Goal: Find specific page/section: Find specific page/section

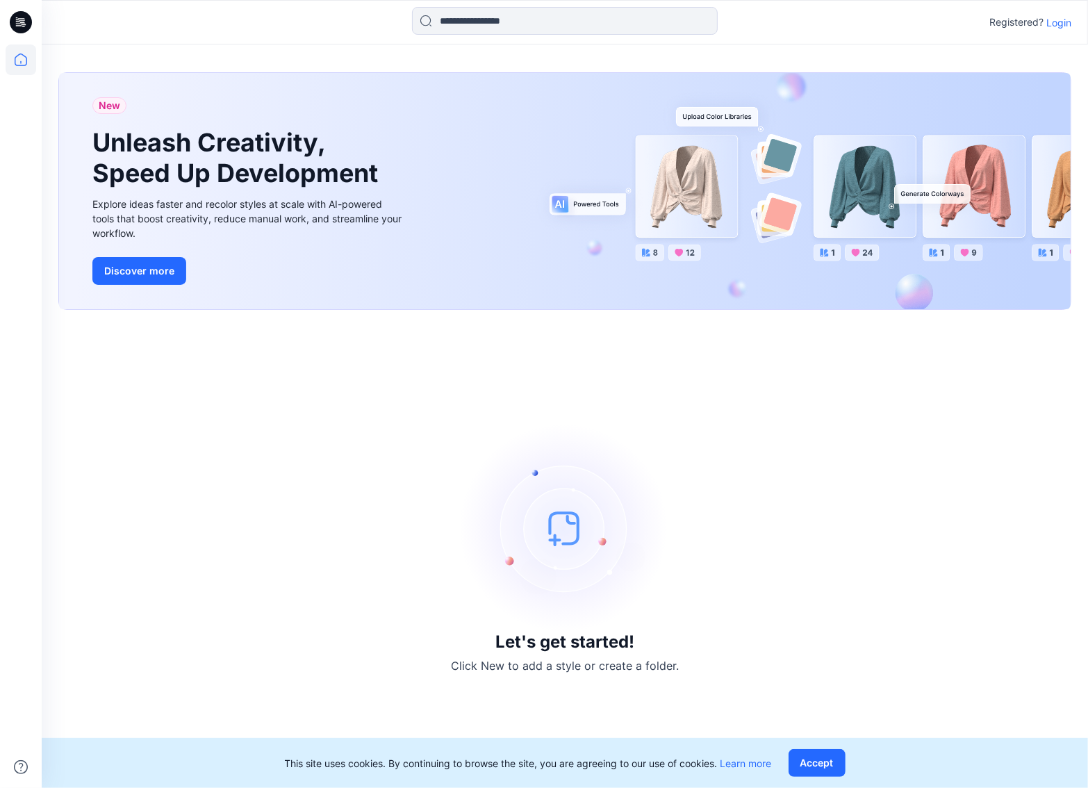
click at [1056, 25] on p "Login" at bounding box center [1059, 22] width 25 height 15
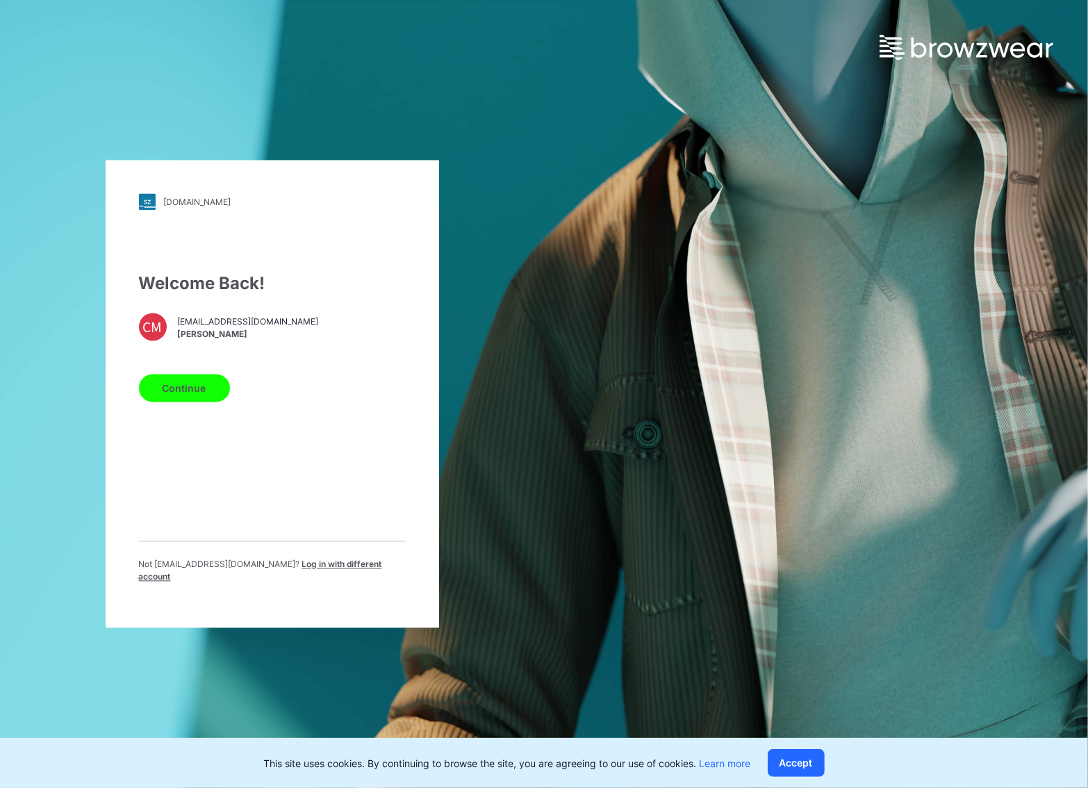
click at [187, 374] on div "Welcome Back! CM [EMAIL_ADDRESS][DOMAIN_NAME] [PERSON_NAME] Continue Not [EMAIL…" at bounding box center [272, 433] width 267 height 323
click at [186, 391] on button "Continue" at bounding box center [184, 389] width 91 height 28
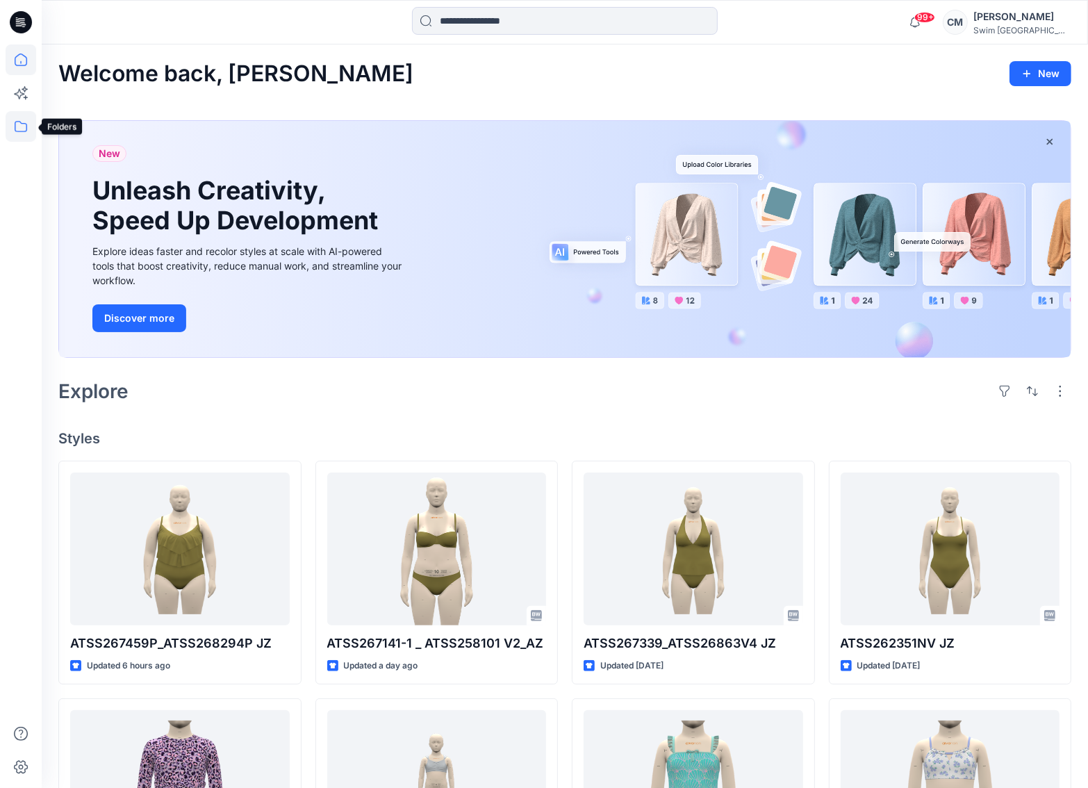
click at [19, 124] on icon at bounding box center [21, 126] width 31 height 31
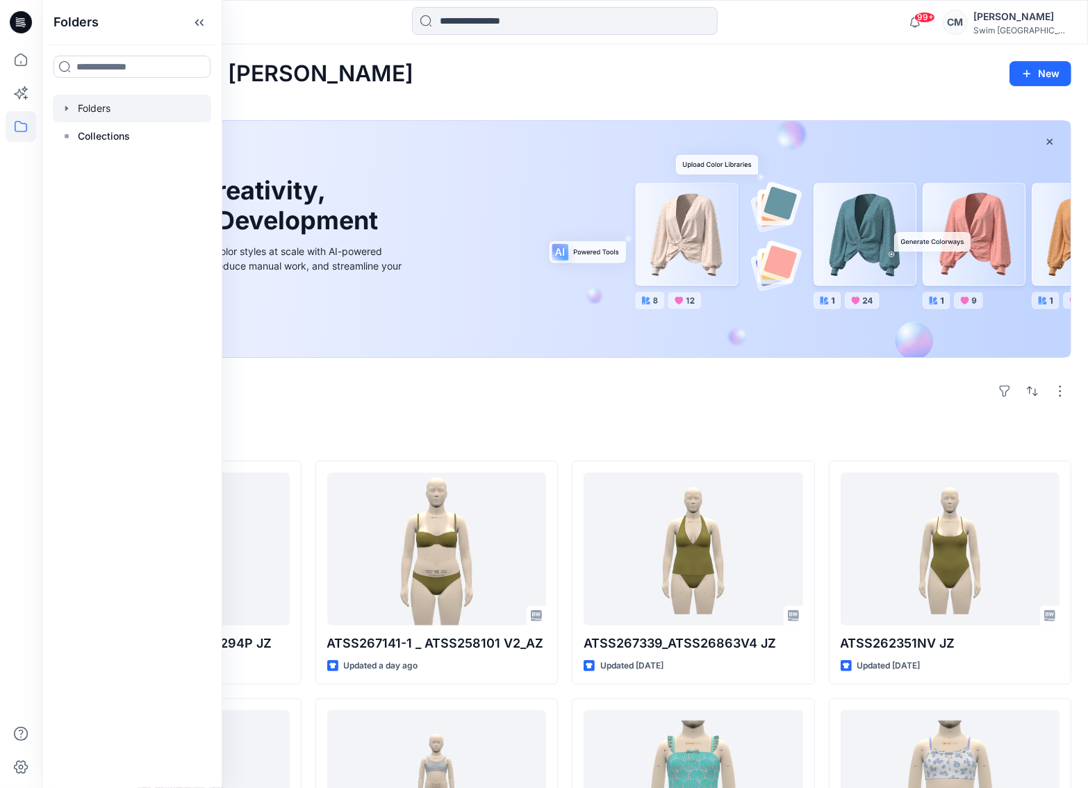
click at [106, 108] on div at bounding box center [132, 109] width 158 height 28
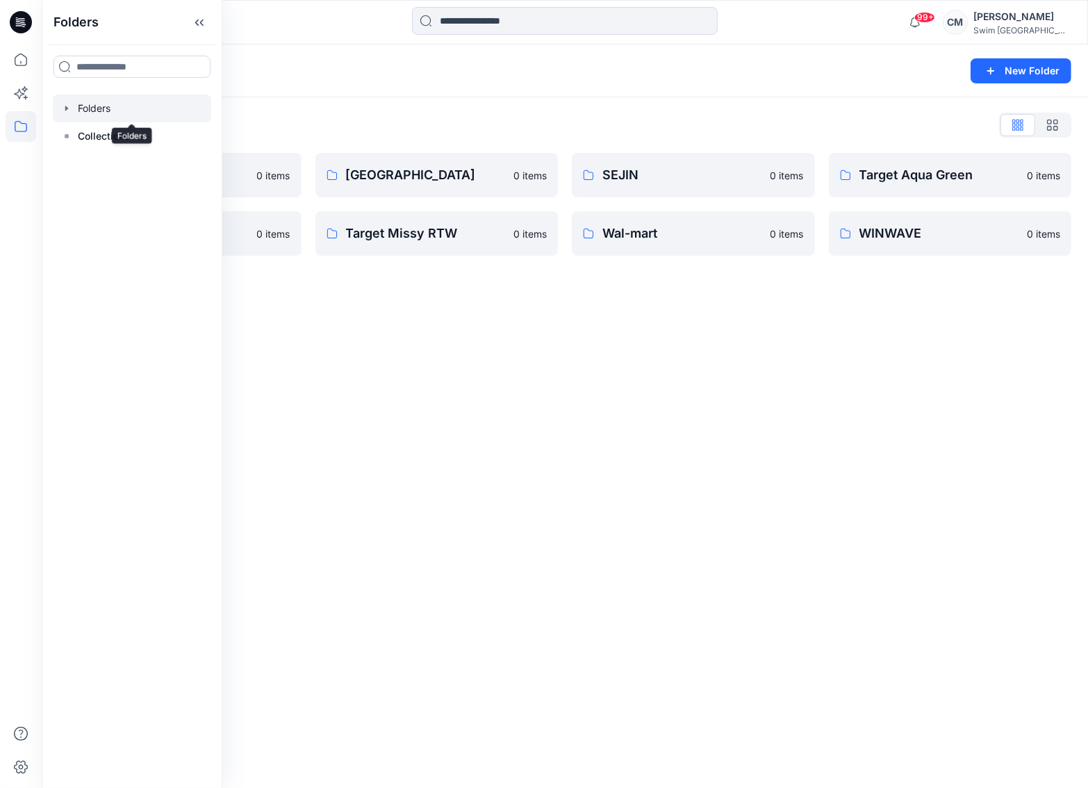
click at [408, 66] on div "Folders" at bounding box center [510, 70] width 905 height 19
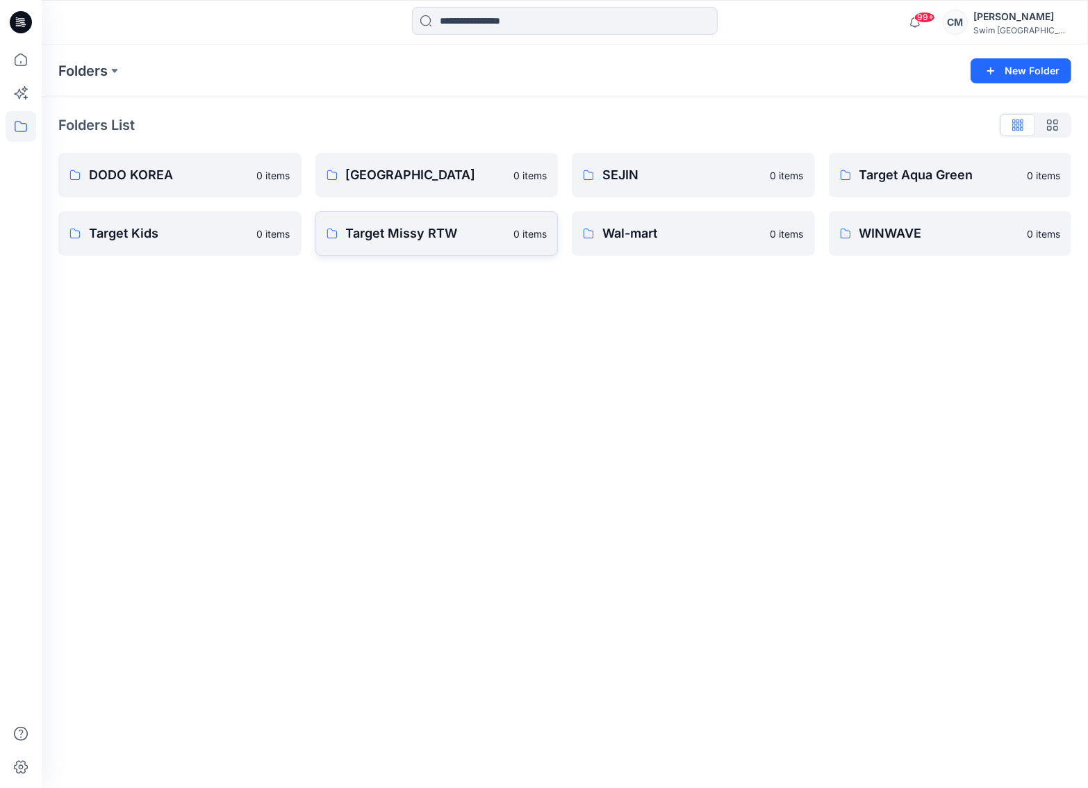
click at [391, 232] on p "Target Missy RTW" at bounding box center [426, 233] width 160 height 19
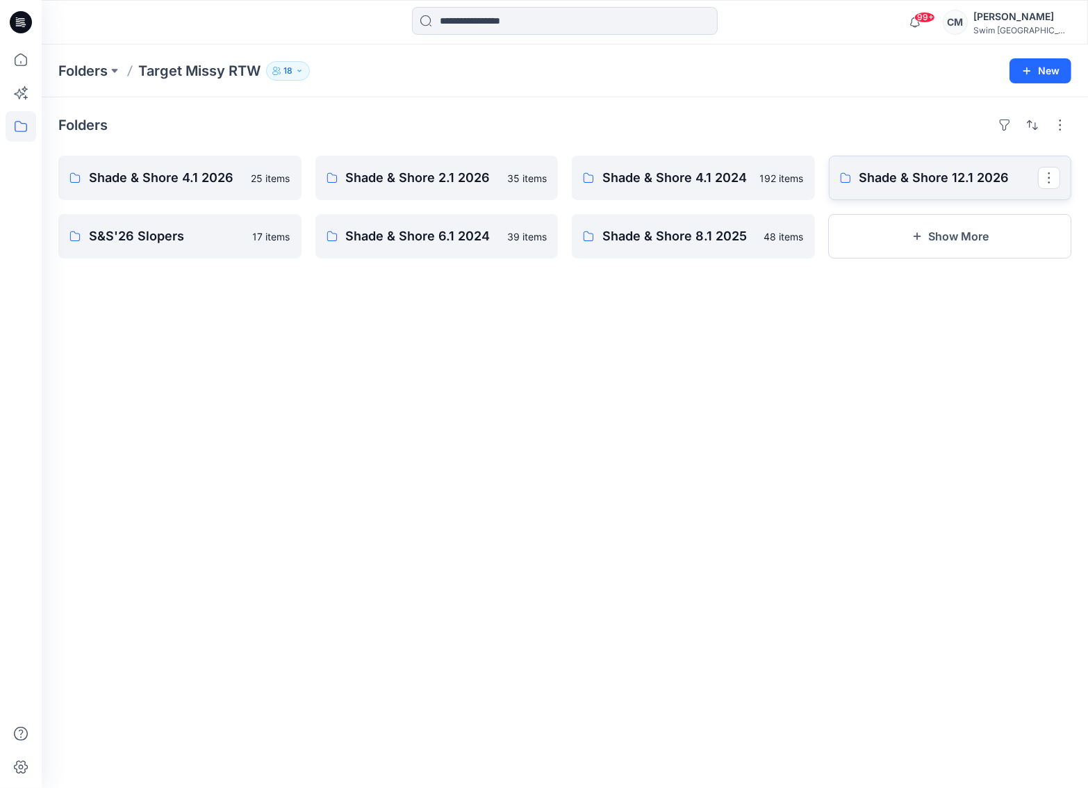
click at [904, 180] on p "Shade & Shore 12.1 2026" at bounding box center [949, 177] width 179 height 19
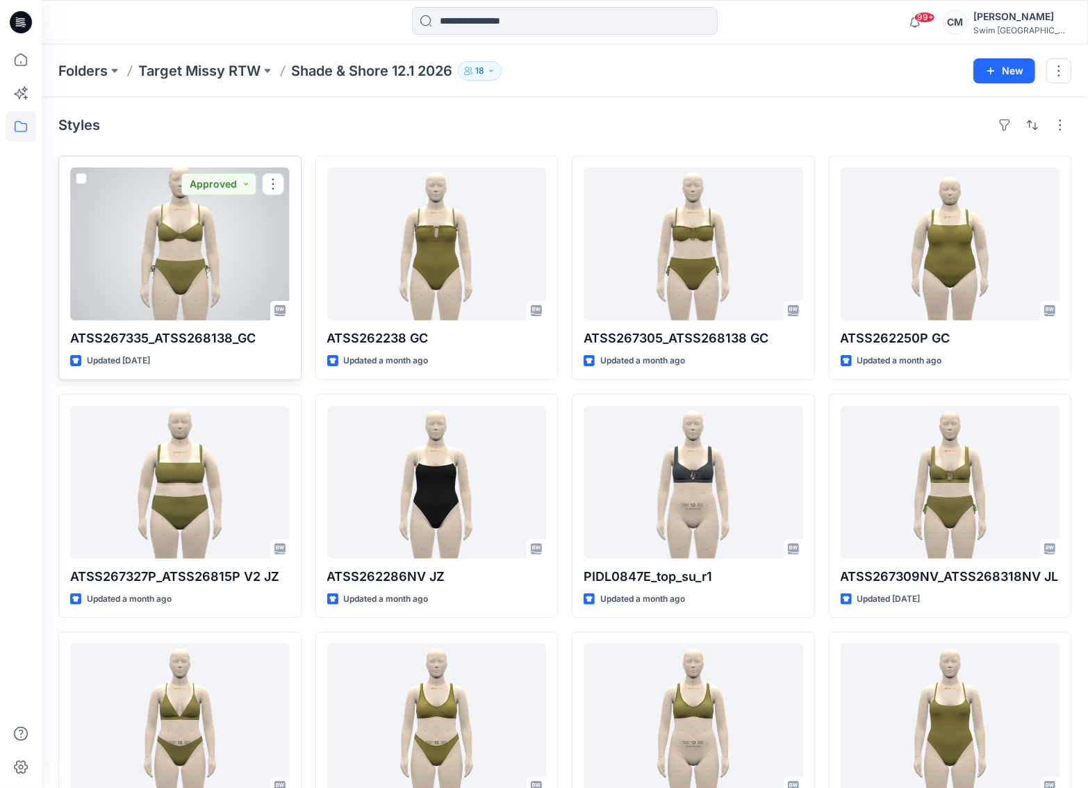
click at [157, 234] on div at bounding box center [180, 243] width 220 height 153
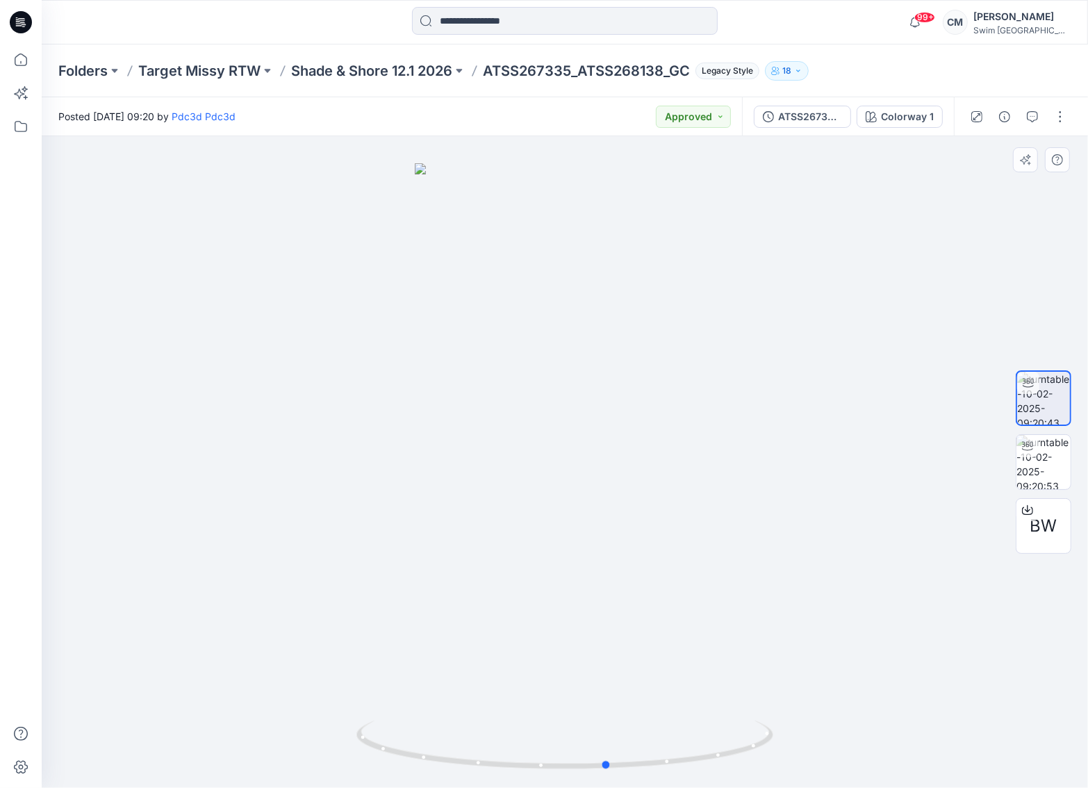
drag, startPoint x: 605, startPoint y: 573, endPoint x: 646, endPoint y: 557, distance: 43.4
click at [646, 557] on div at bounding box center [565, 462] width 1047 height 652
drag, startPoint x: 573, startPoint y: 74, endPoint x: 486, endPoint y: 72, distance: 87.6
click at [486, 72] on div "Folders Target Missy RTW Shade & Shore 12.1 2026 ATSS267335_ATSS268138_GC Legac…" at bounding box center [510, 70] width 905 height 19
copy p "ATSS267335"
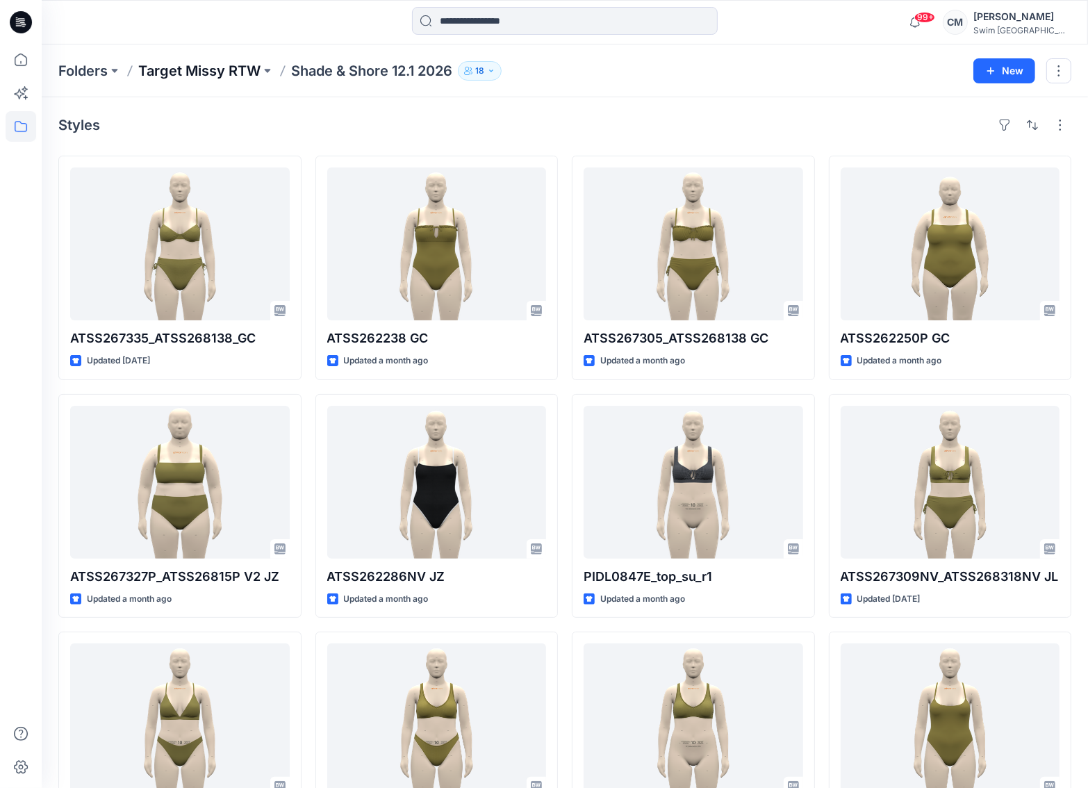
click at [235, 68] on p "Target Missy RTW" at bounding box center [199, 70] width 122 height 19
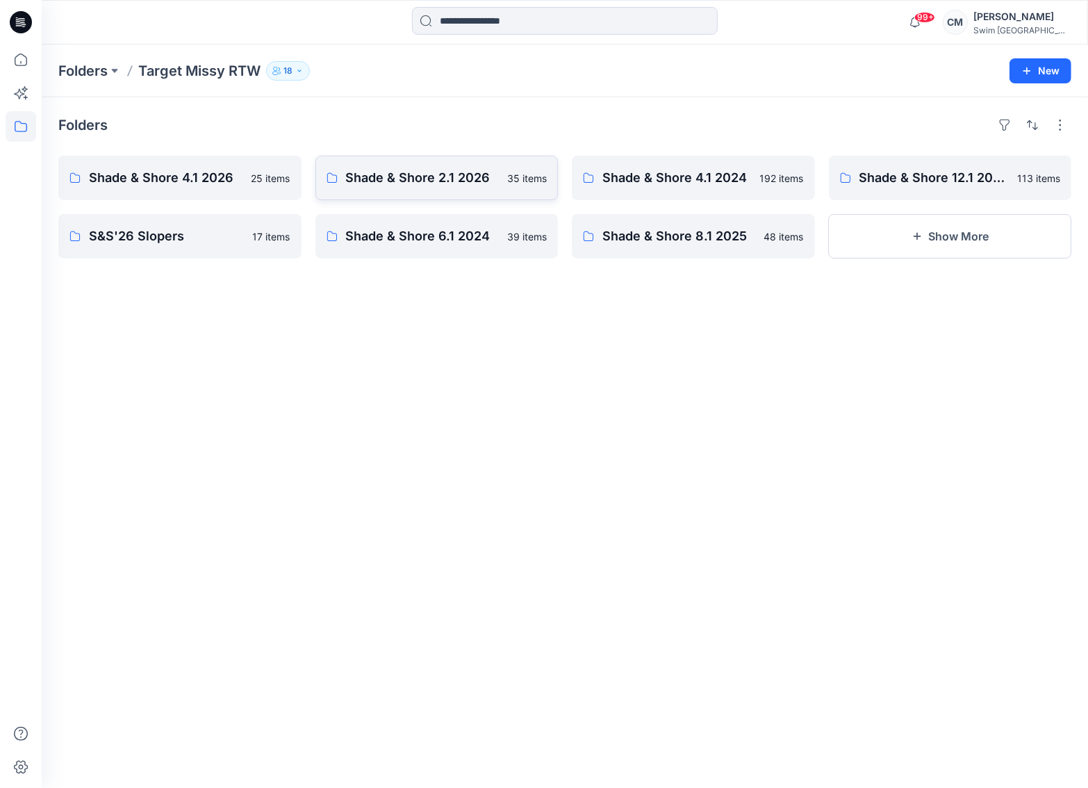
click at [406, 162] on link "Shade & Shore 2.1 2026 35 items" at bounding box center [437, 178] width 243 height 44
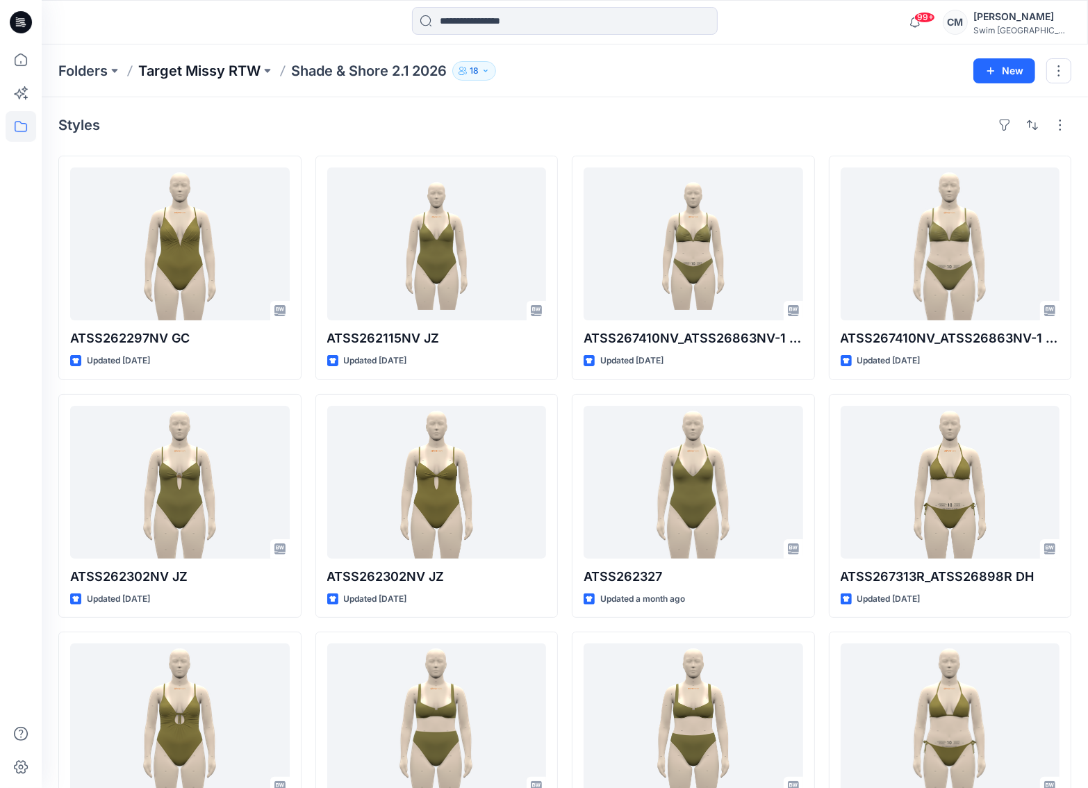
click at [238, 65] on p "Target Missy RTW" at bounding box center [199, 70] width 122 height 19
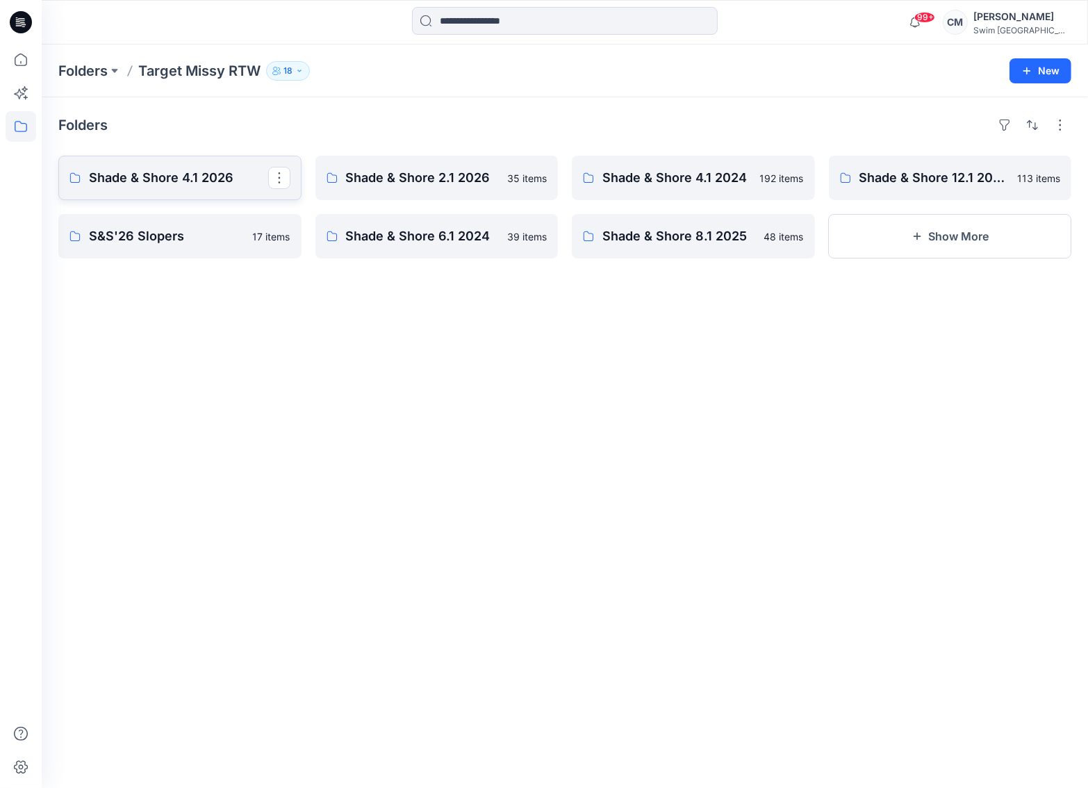
click at [250, 176] on p "Shade & Shore 4.1 2026" at bounding box center [178, 177] width 179 height 19
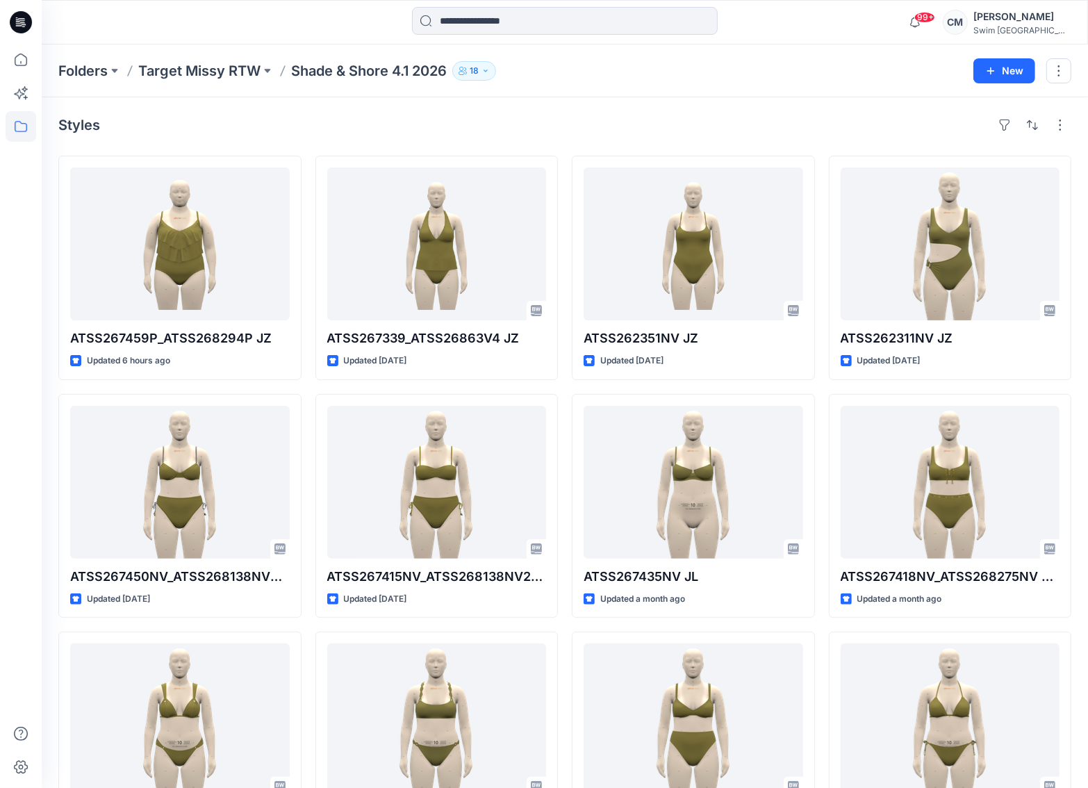
click at [16, 23] on icon at bounding box center [21, 22] width 22 height 22
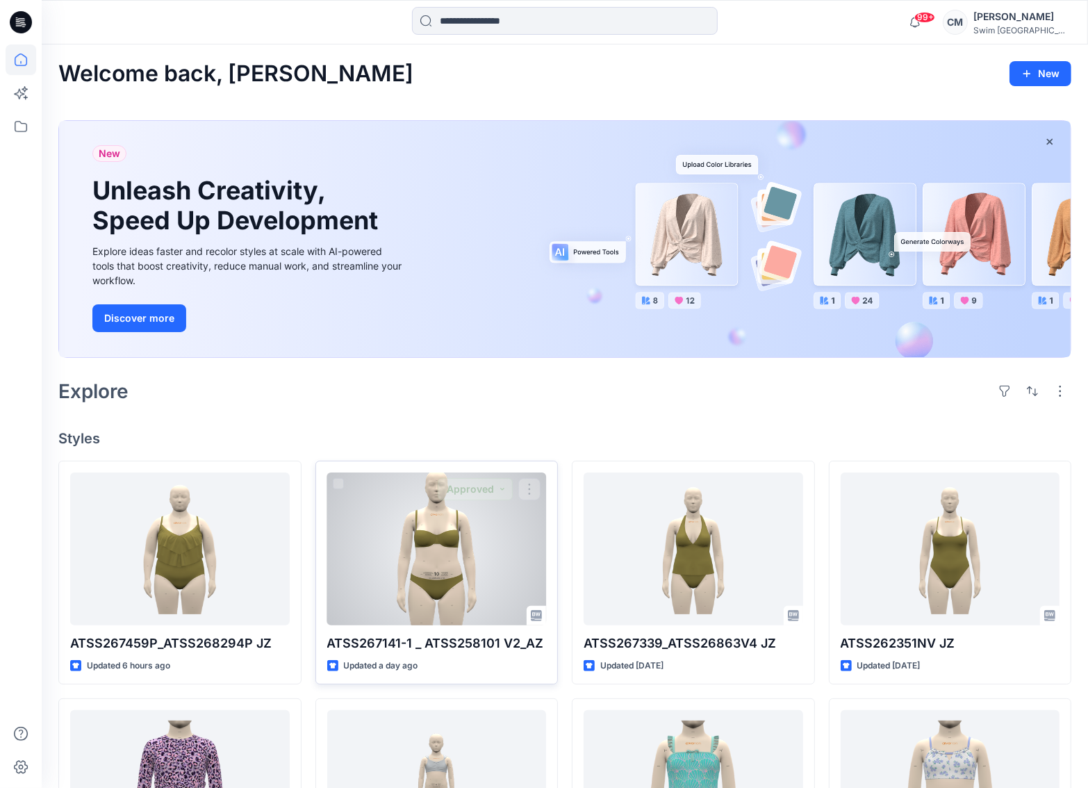
click at [456, 548] on div at bounding box center [437, 549] width 220 height 153
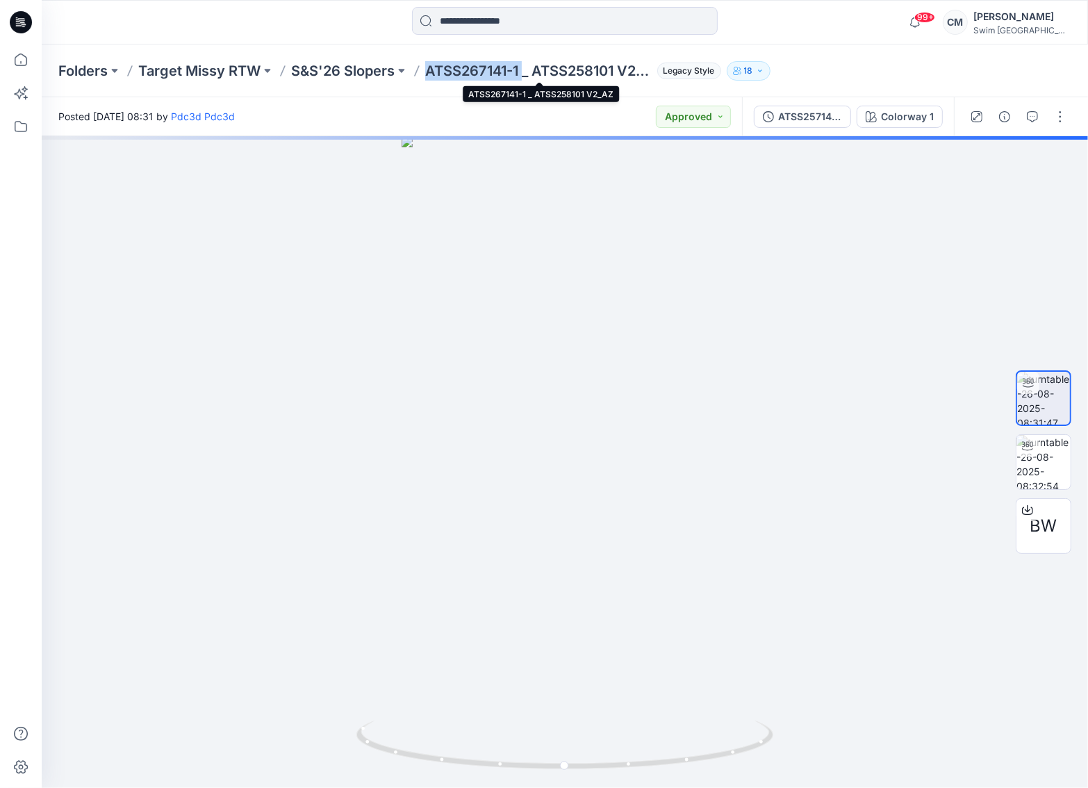
drag, startPoint x: 523, startPoint y: 71, endPoint x: 427, endPoint y: 72, distance: 95.9
click at [427, 72] on p "ATSS267141-1 _ ATSS258101 V2_AZ" at bounding box center [538, 70] width 227 height 19
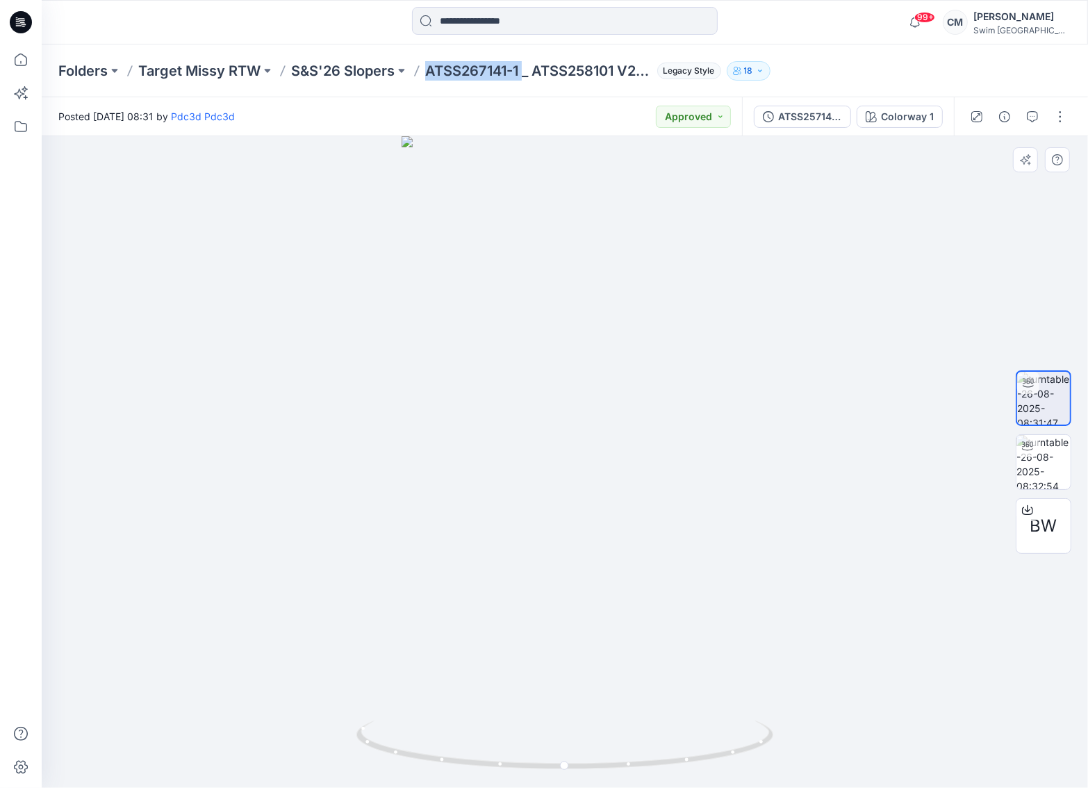
copy p "ATSS267141-1"
click at [212, 72] on p "Target Missy RTW" at bounding box center [199, 70] width 122 height 19
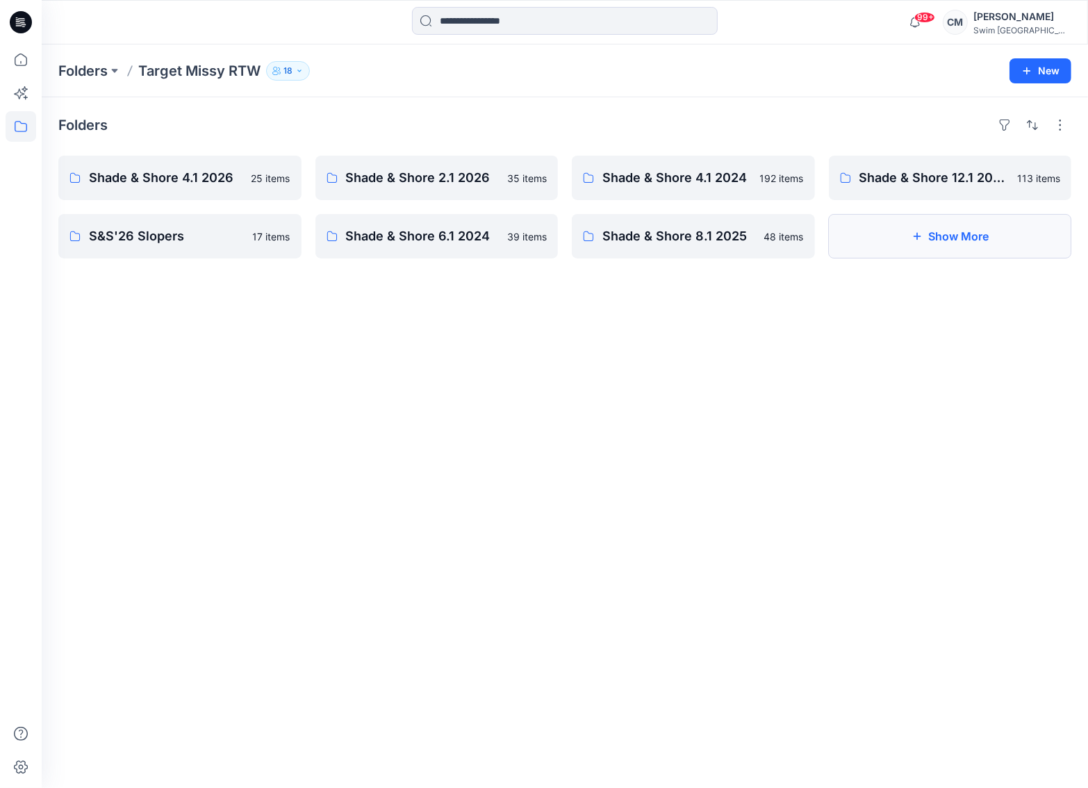
click at [905, 235] on button "Show More" at bounding box center [950, 236] width 243 height 44
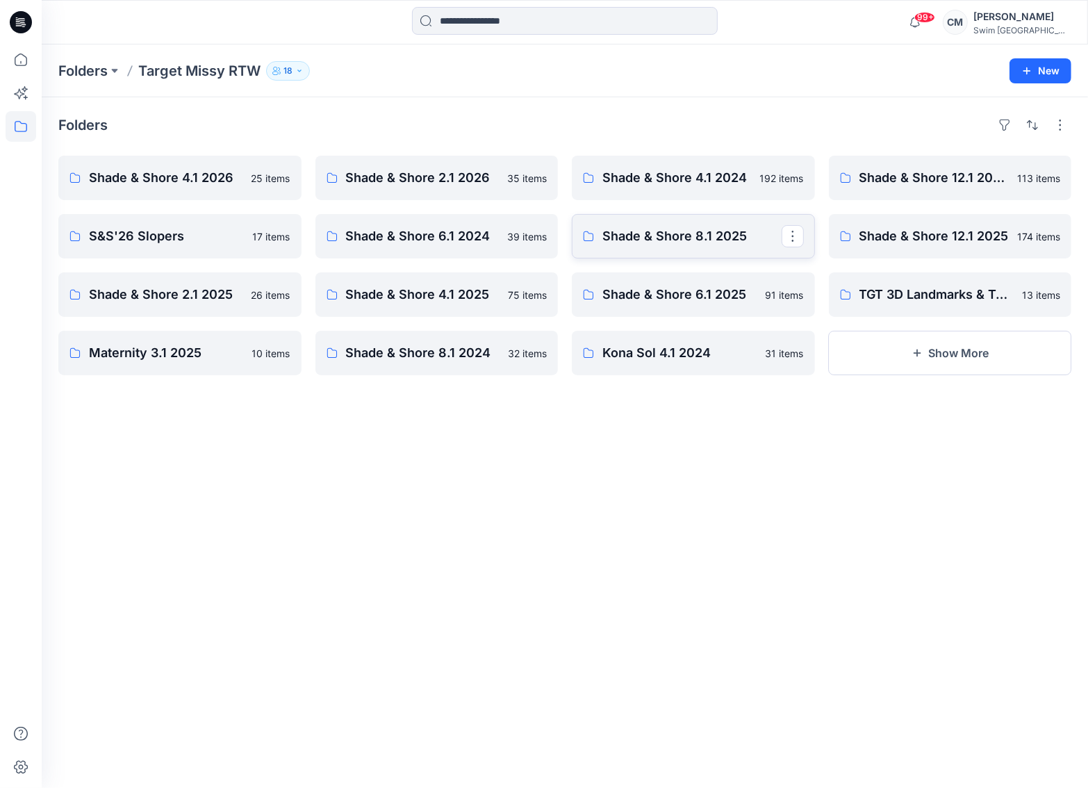
click at [703, 224] on link "Shade & Shore 8.1 2025" at bounding box center [693, 236] width 243 height 44
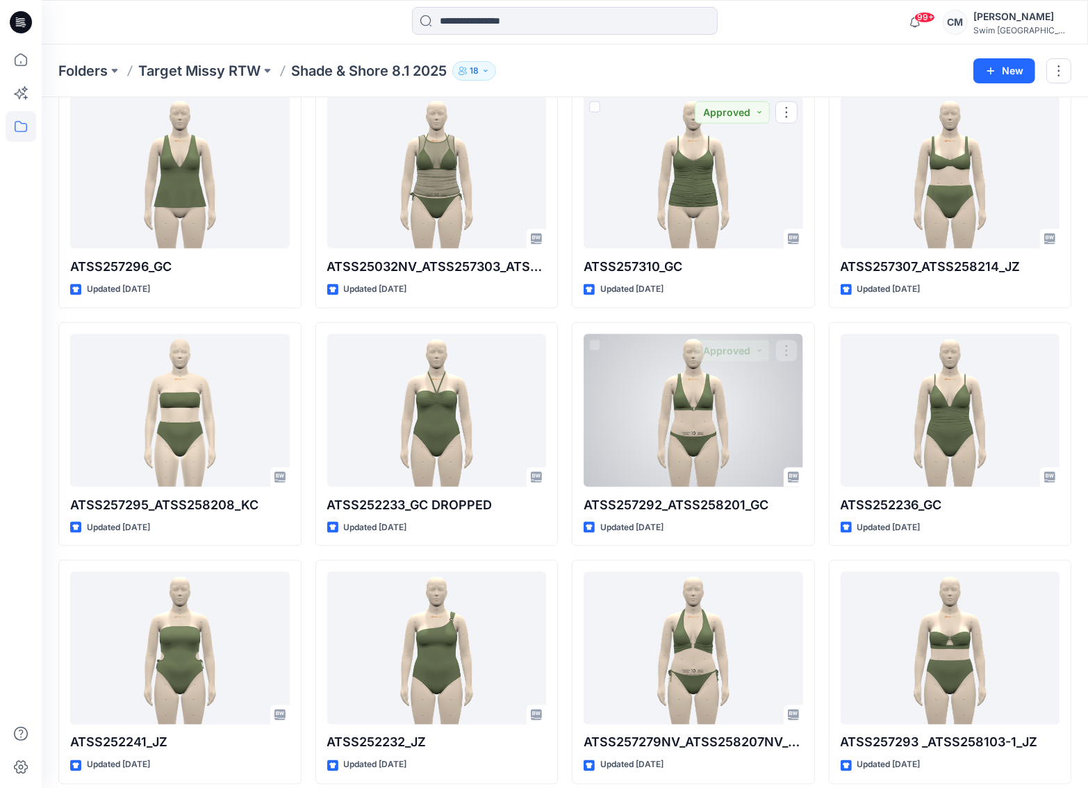
scroll to position [1522, 0]
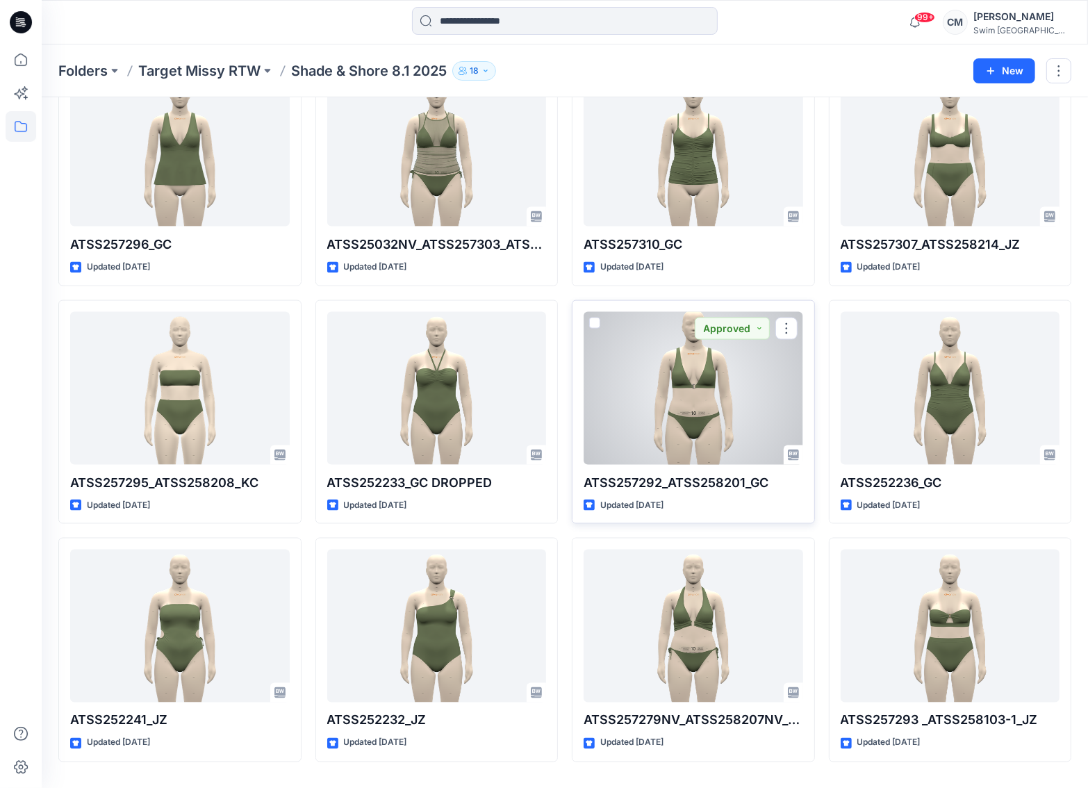
click at [614, 387] on div at bounding box center [694, 388] width 220 height 153
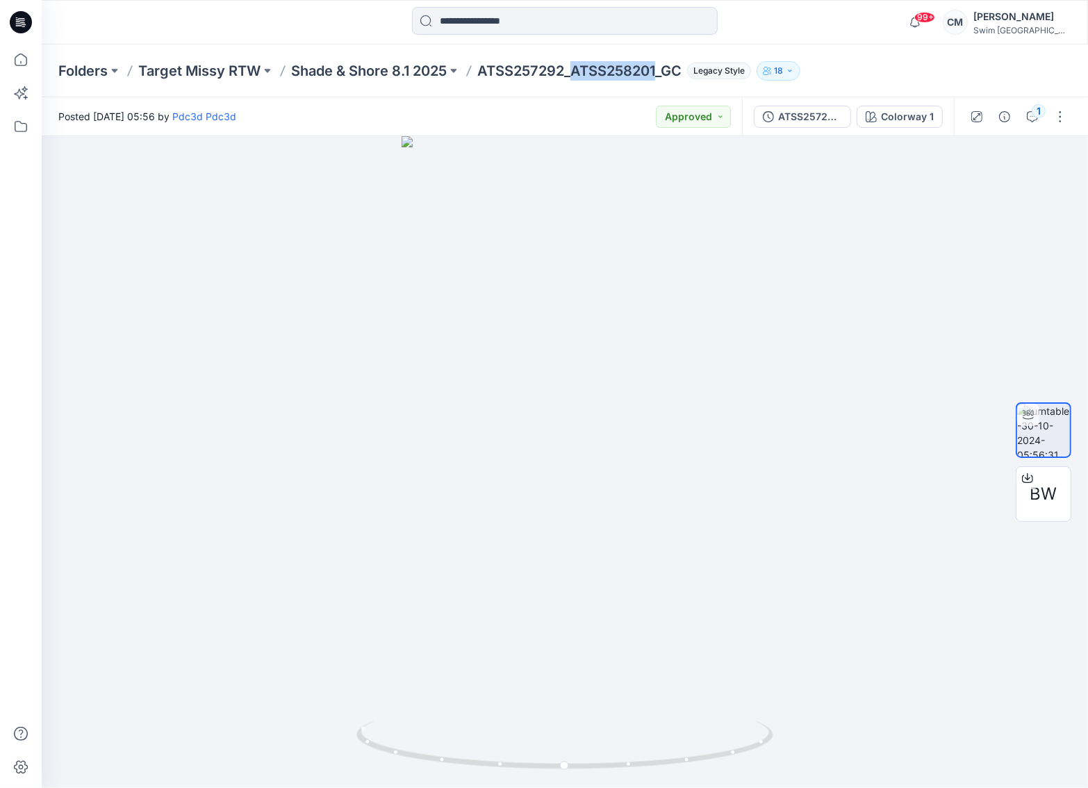
drag, startPoint x: 573, startPoint y: 68, endPoint x: 660, endPoint y: 68, distance: 86.9
click at [660, 68] on p "ATSS257292_ATSS258201_GC" at bounding box center [579, 70] width 204 height 19
copy p "ATSS258201"
drag, startPoint x: 540, startPoint y: 551, endPoint x: 554, endPoint y: 522, distance: 32.3
click at [554, 522] on div at bounding box center [565, 462] width 1047 height 652
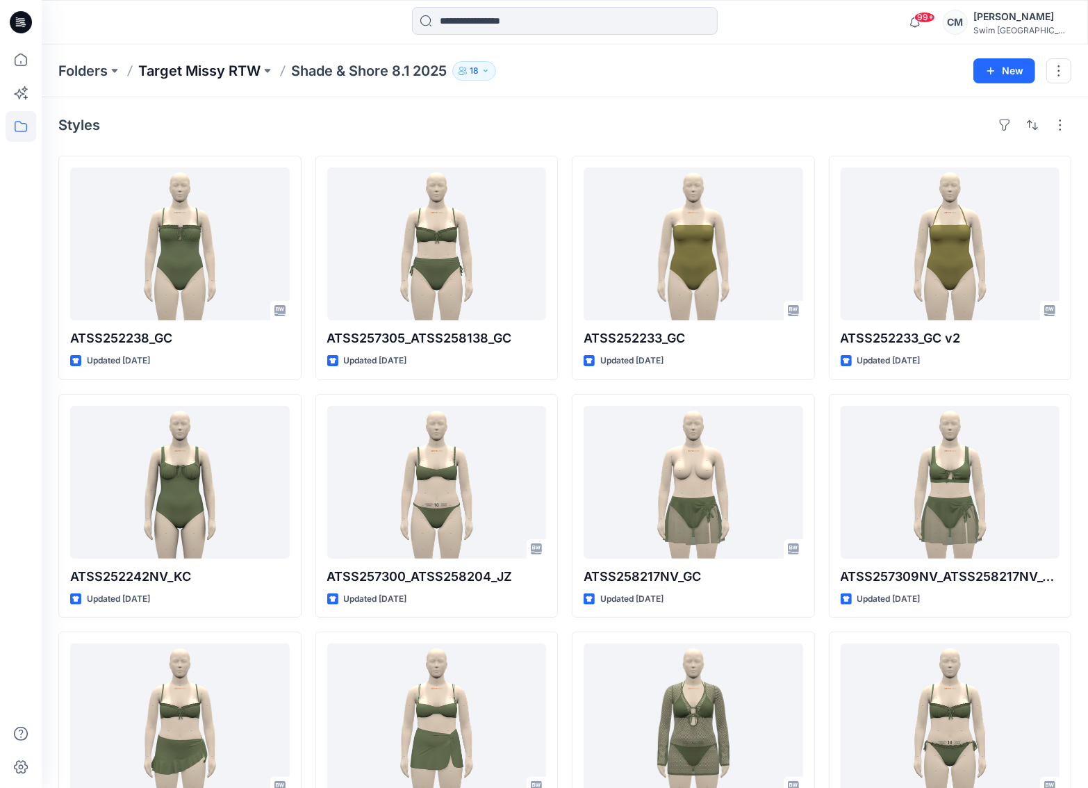
click at [237, 76] on p "Target Missy RTW" at bounding box center [199, 70] width 122 height 19
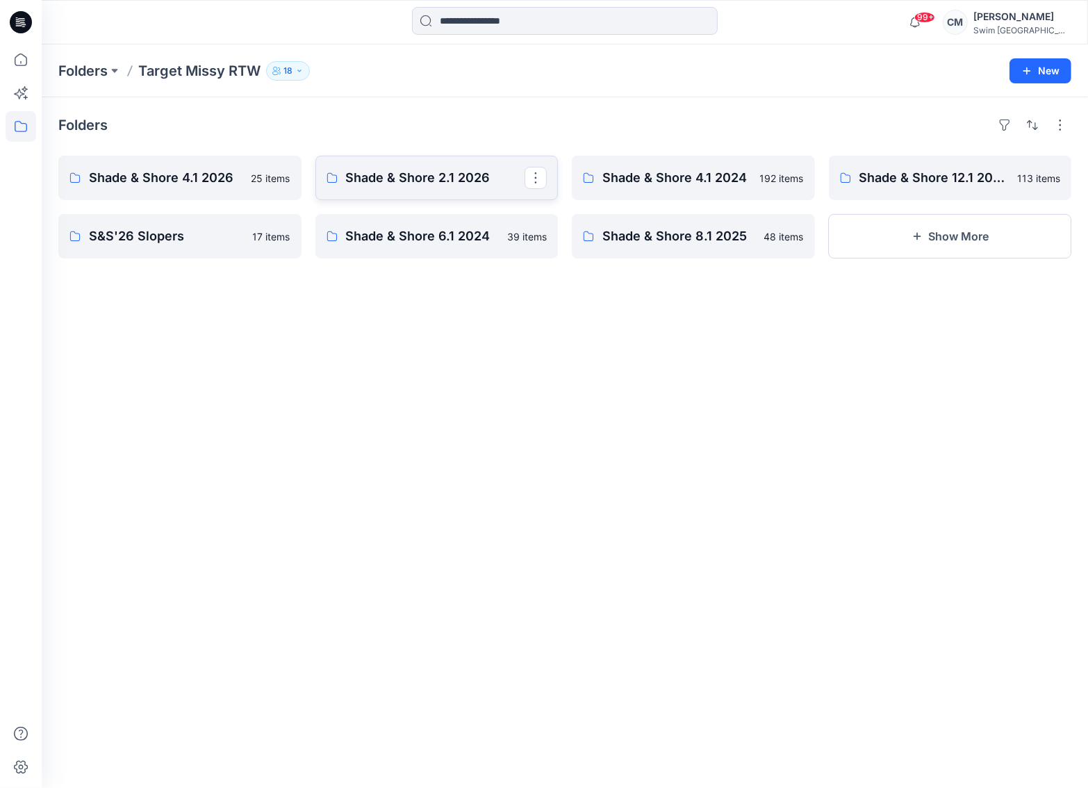
click at [488, 177] on p "Shade & Shore 2.1 2026" at bounding box center [435, 177] width 179 height 19
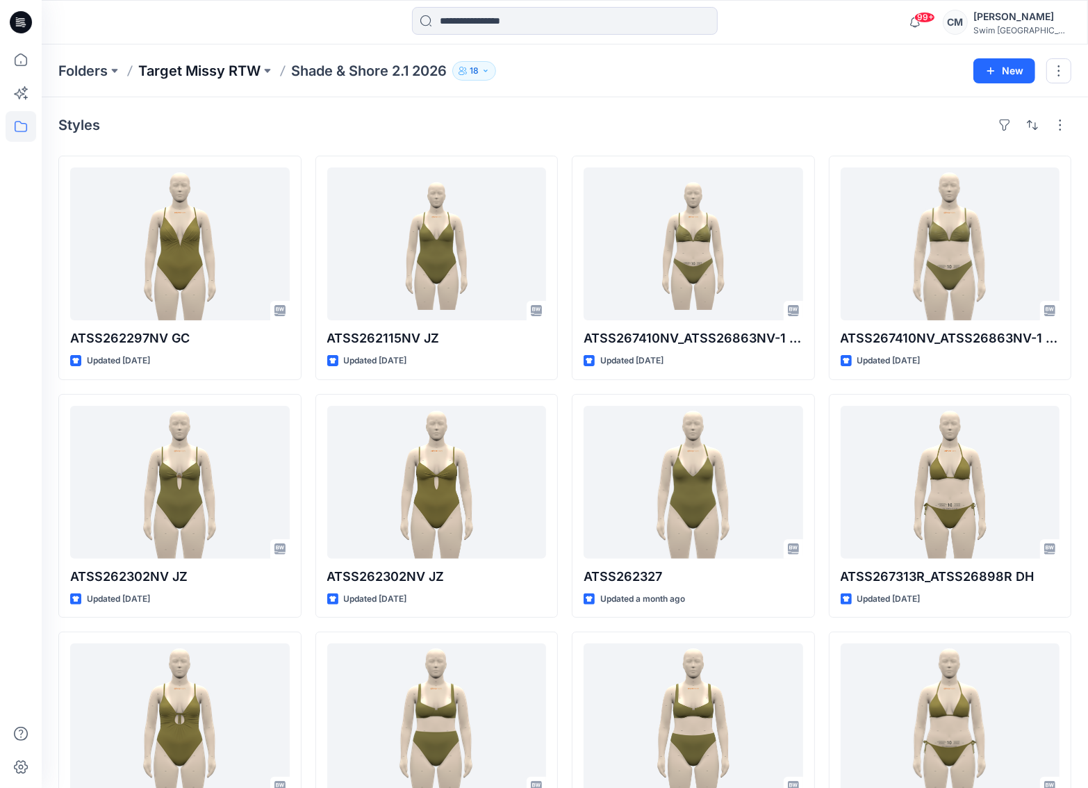
click at [237, 61] on p "Target Missy RTW" at bounding box center [199, 70] width 122 height 19
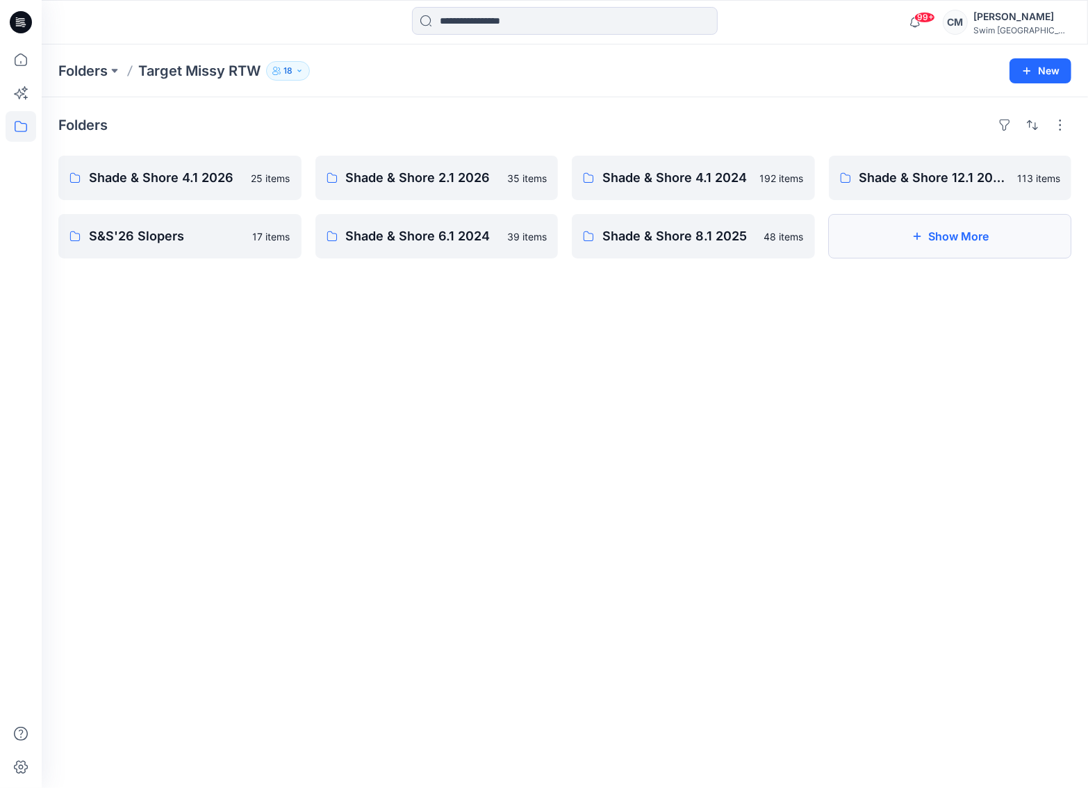
click at [916, 236] on icon "button" at bounding box center [917, 236] width 11 height 11
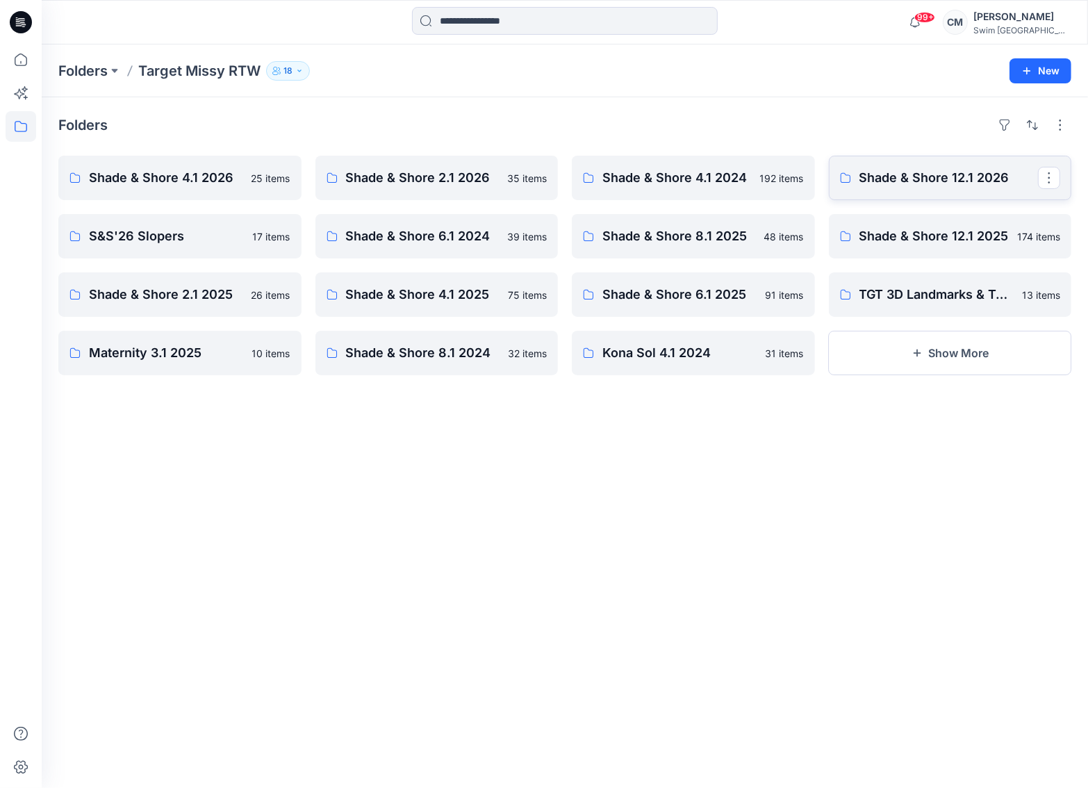
click at [936, 183] on p "Shade & Shore 12.1 2026" at bounding box center [949, 177] width 179 height 19
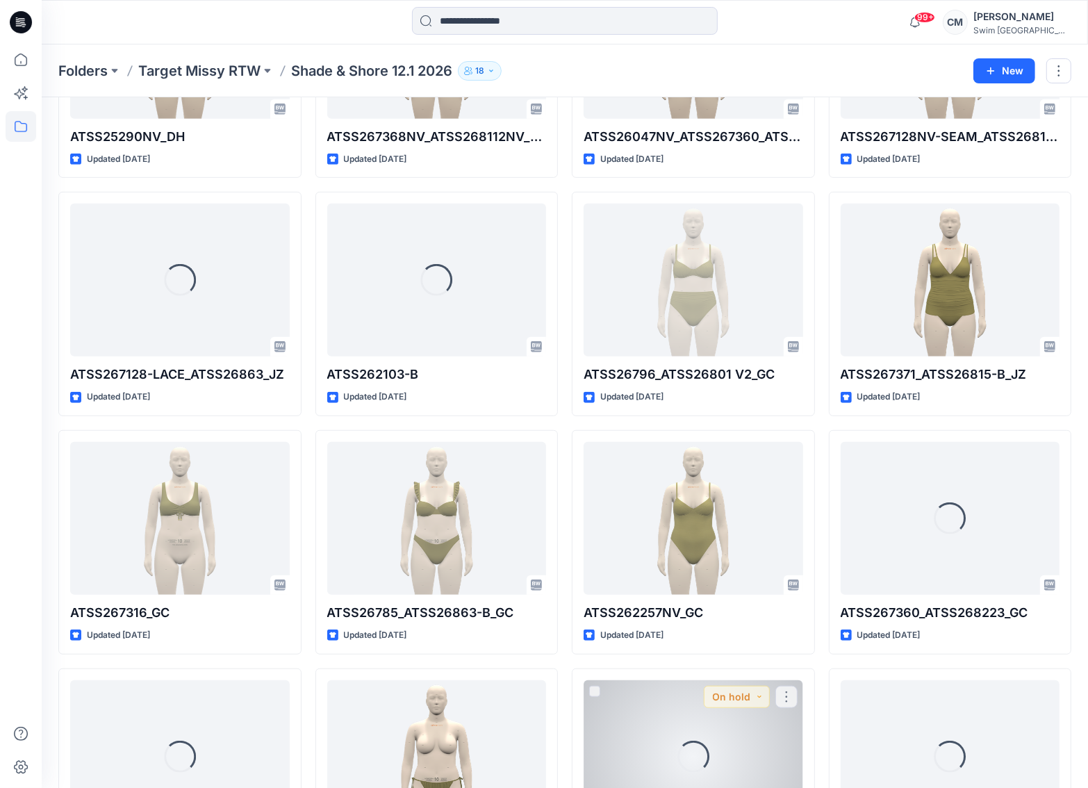
scroll to position [4979, 0]
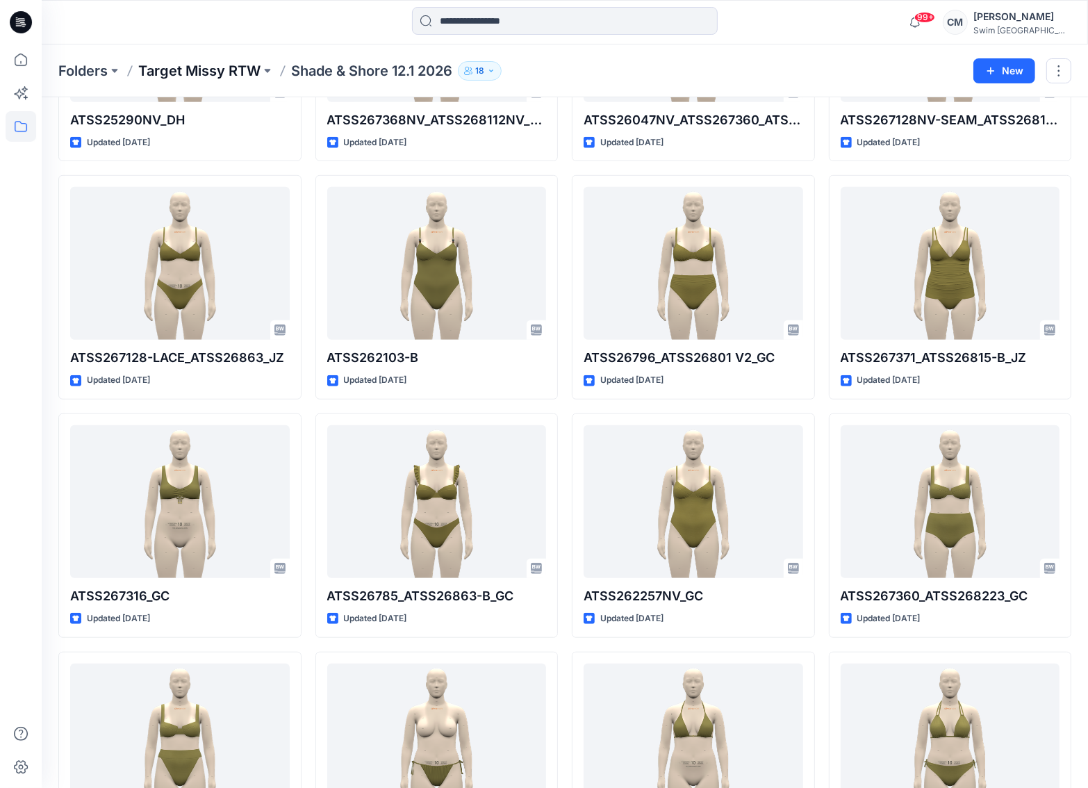
click at [249, 62] on p "Target Missy RTW" at bounding box center [199, 70] width 122 height 19
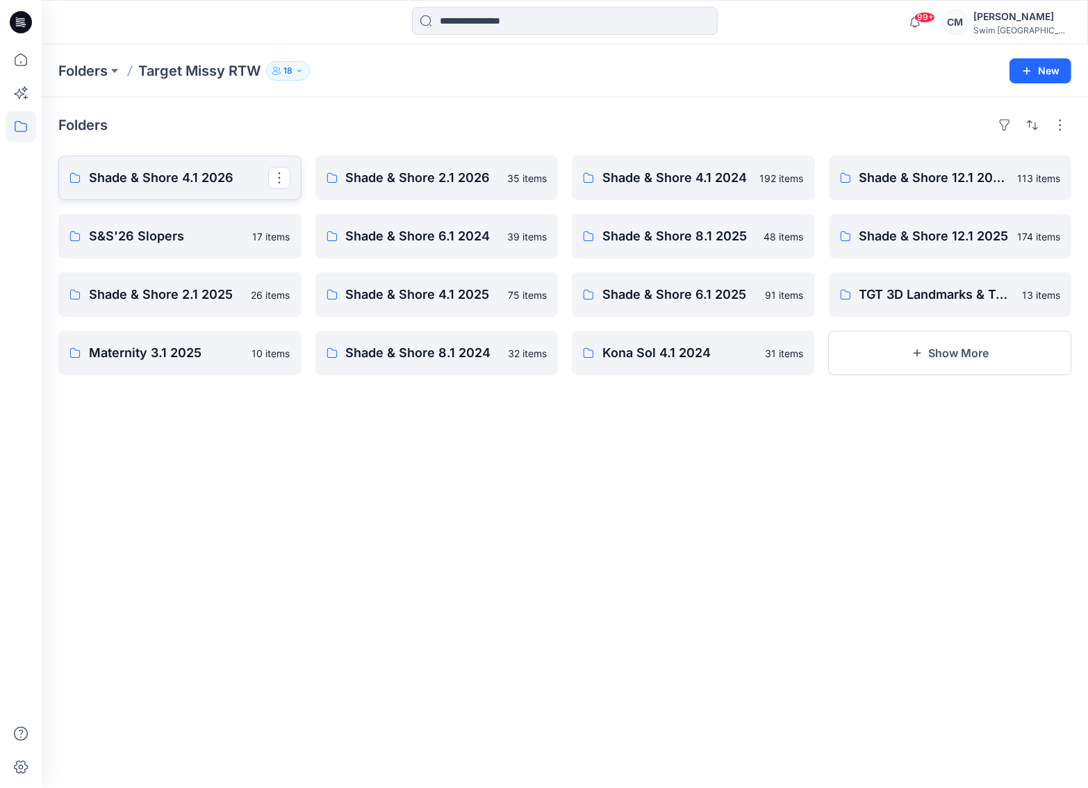
click at [237, 169] on p "Shade & Shore 4.1 2026" at bounding box center [178, 177] width 179 height 19
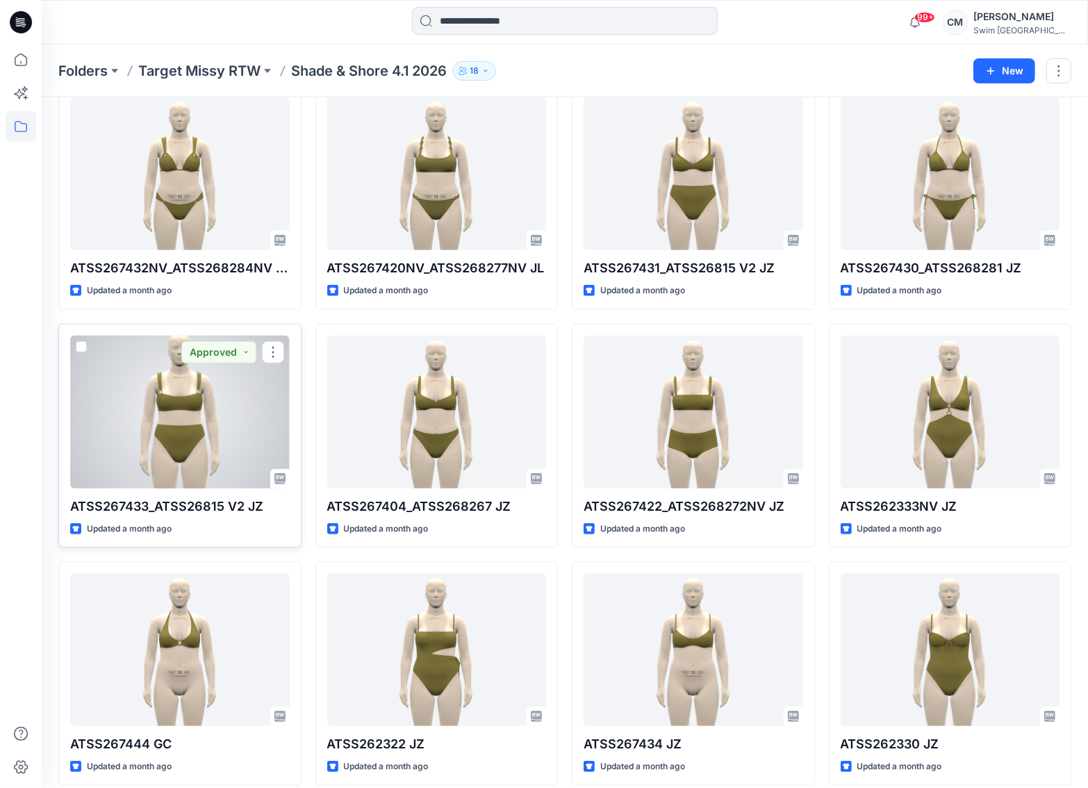
scroll to position [565, 0]
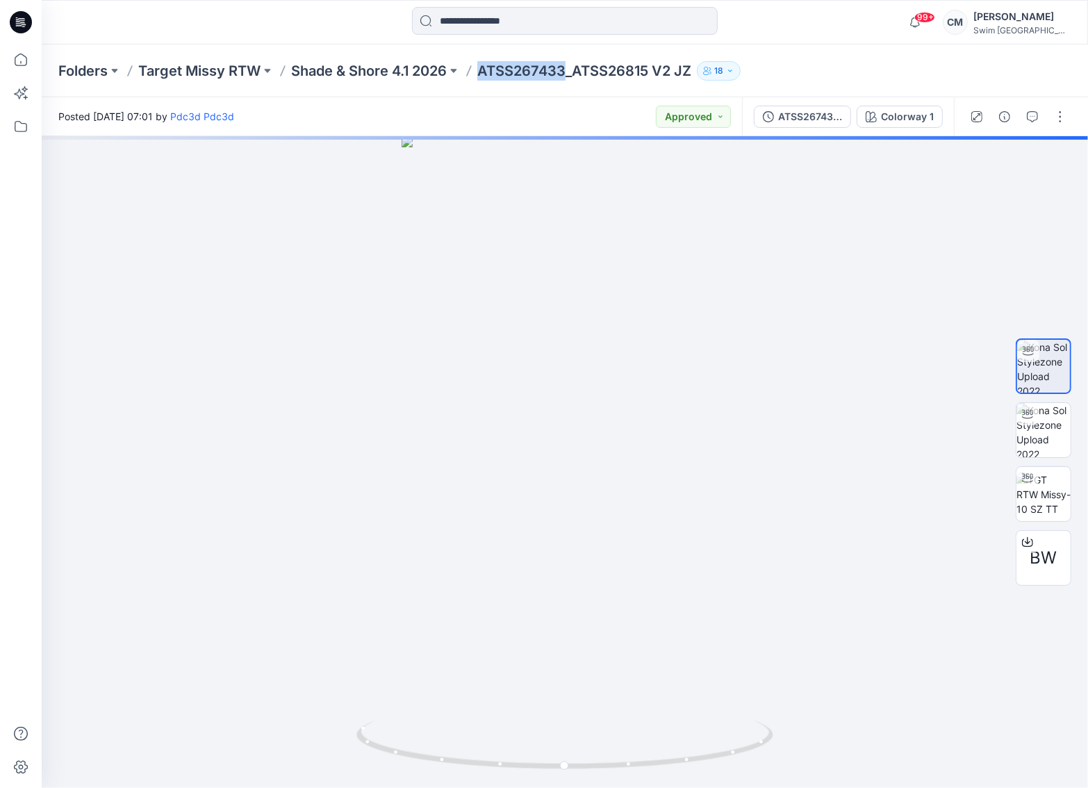
drag, startPoint x: 566, startPoint y: 69, endPoint x: 482, endPoint y: 69, distance: 84.1
click at [482, 69] on p "ATSS267433_ATSS26815 V2 JZ" at bounding box center [584, 70] width 214 height 19
copy p "ATSS267433"
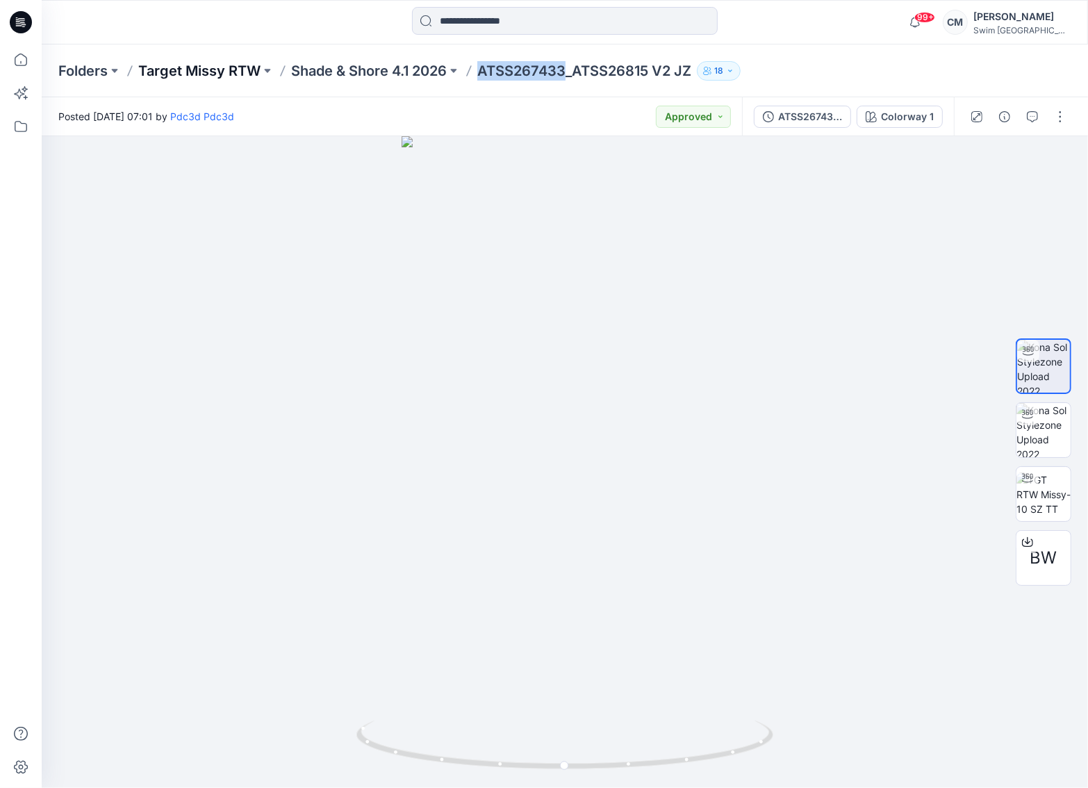
click at [232, 67] on p "Target Missy RTW" at bounding box center [199, 70] width 122 height 19
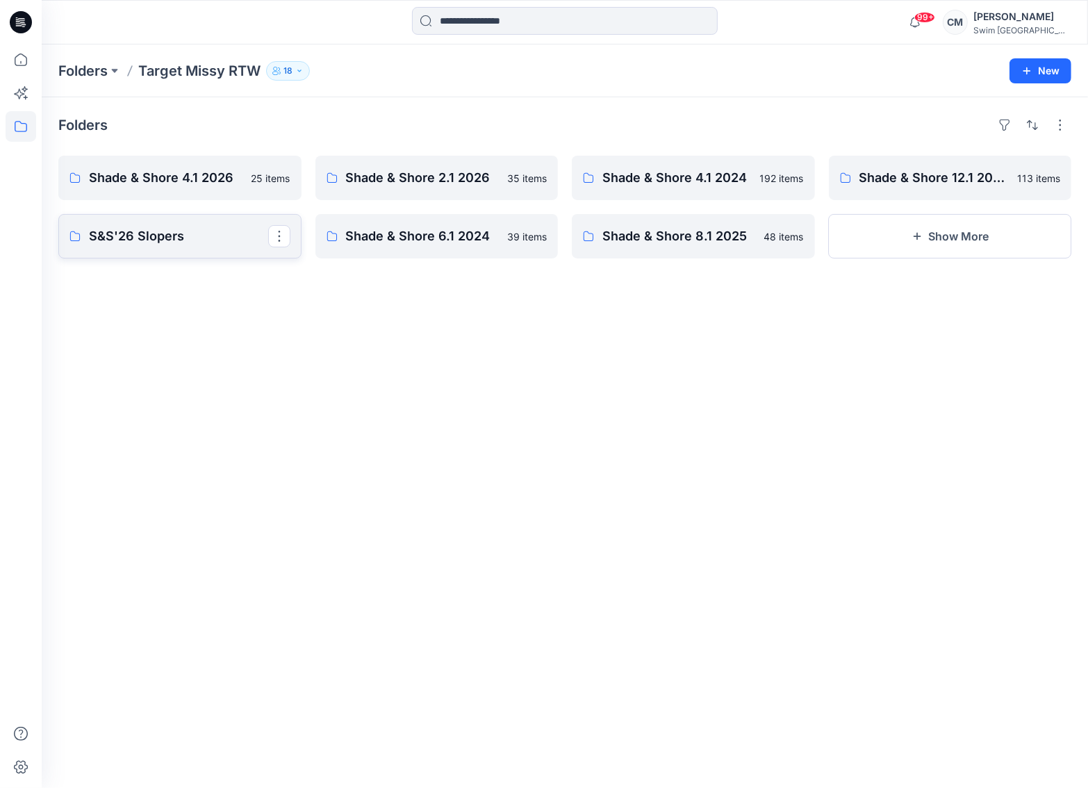
click at [204, 237] on p "S&S'26 Slopers" at bounding box center [178, 236] width 179 height 19
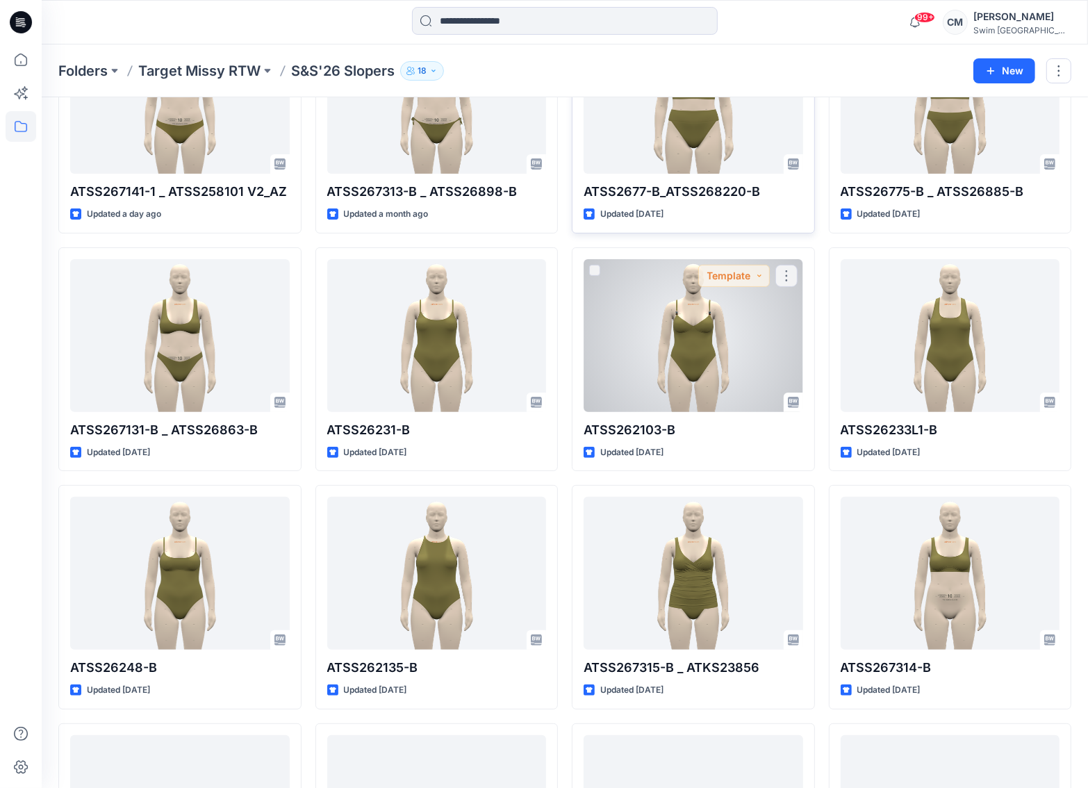
scroll to position [149, 0]
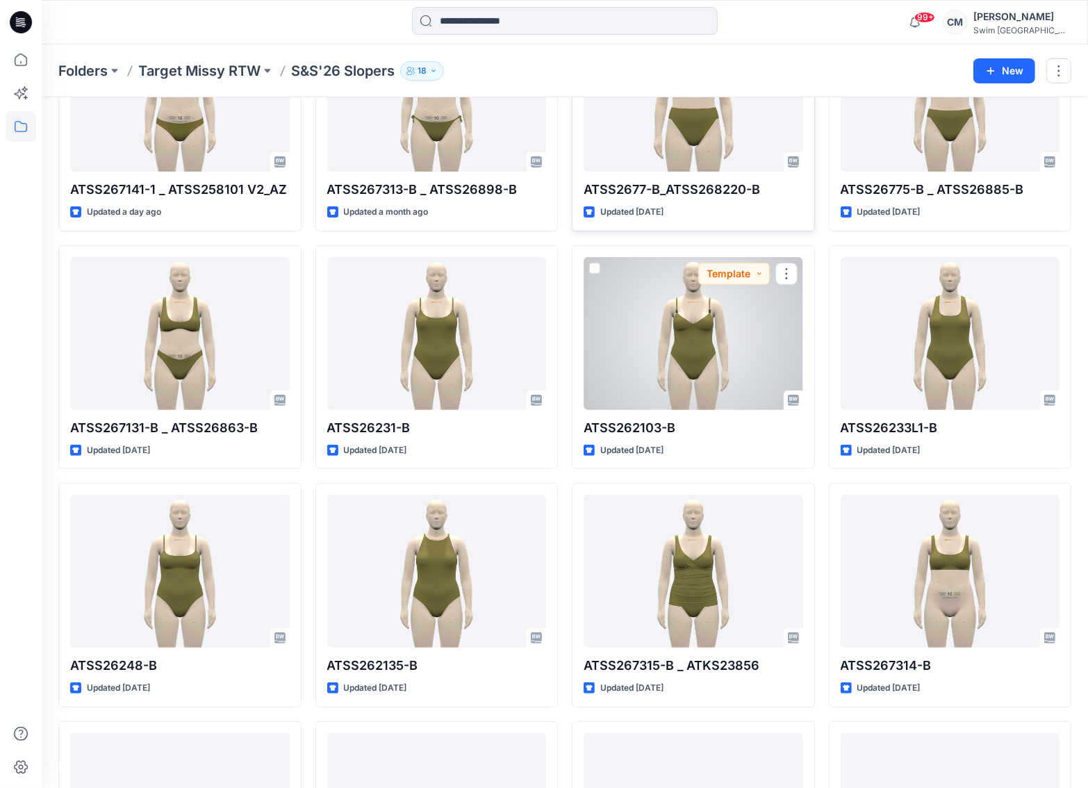
click at [637, 349] on div at bounding box center [694, 333] width 220 height 153
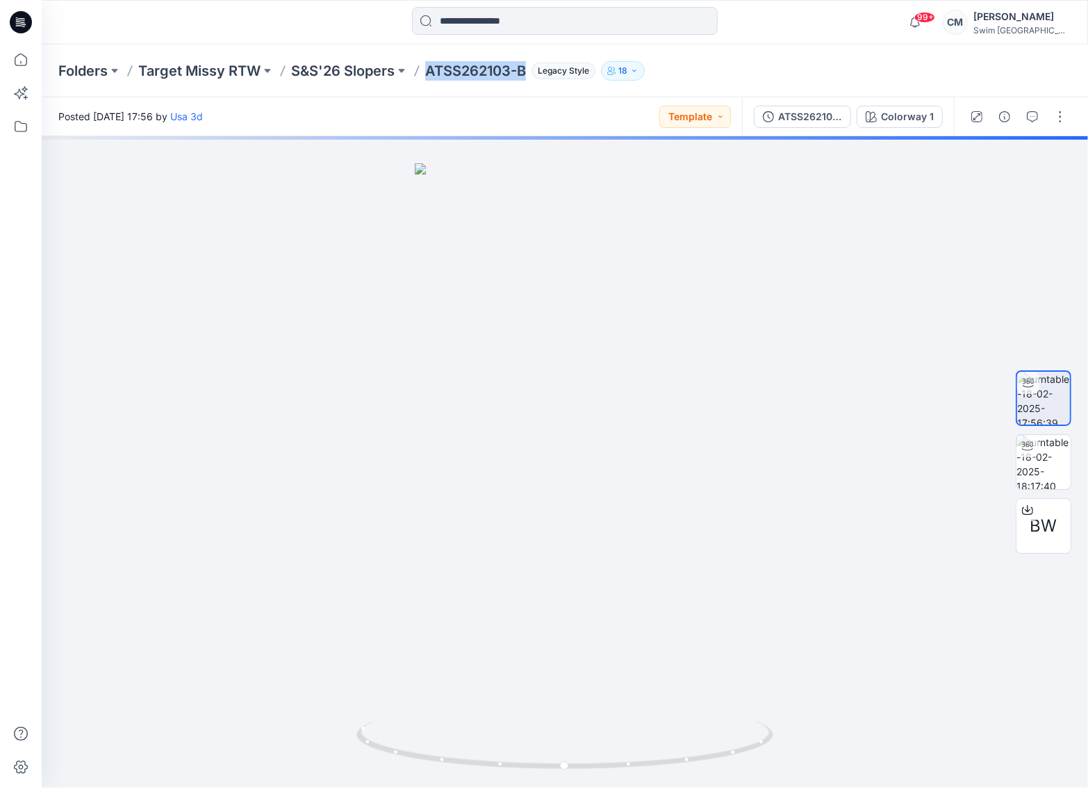
drag, startPoint x: 527, startPoint y: 70, endPoint x: 429, endPoint y: 73, distance: 98.0
click at [429, 73] on p "ATSS262103-B" at bounding box center [475, 70] width 101 height 19
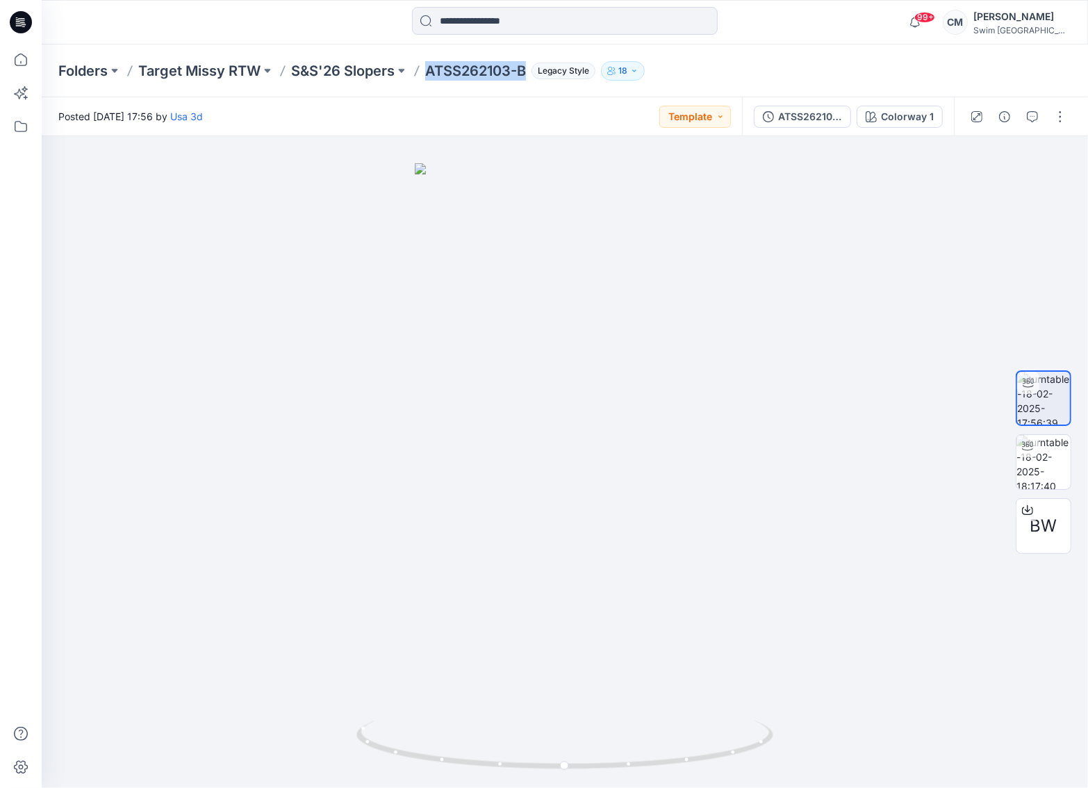
copy p "ATSS262103-B"
click at [229, 72] on p "Target Missy RTW" at bounding box center [199, 70] width 122 height 19
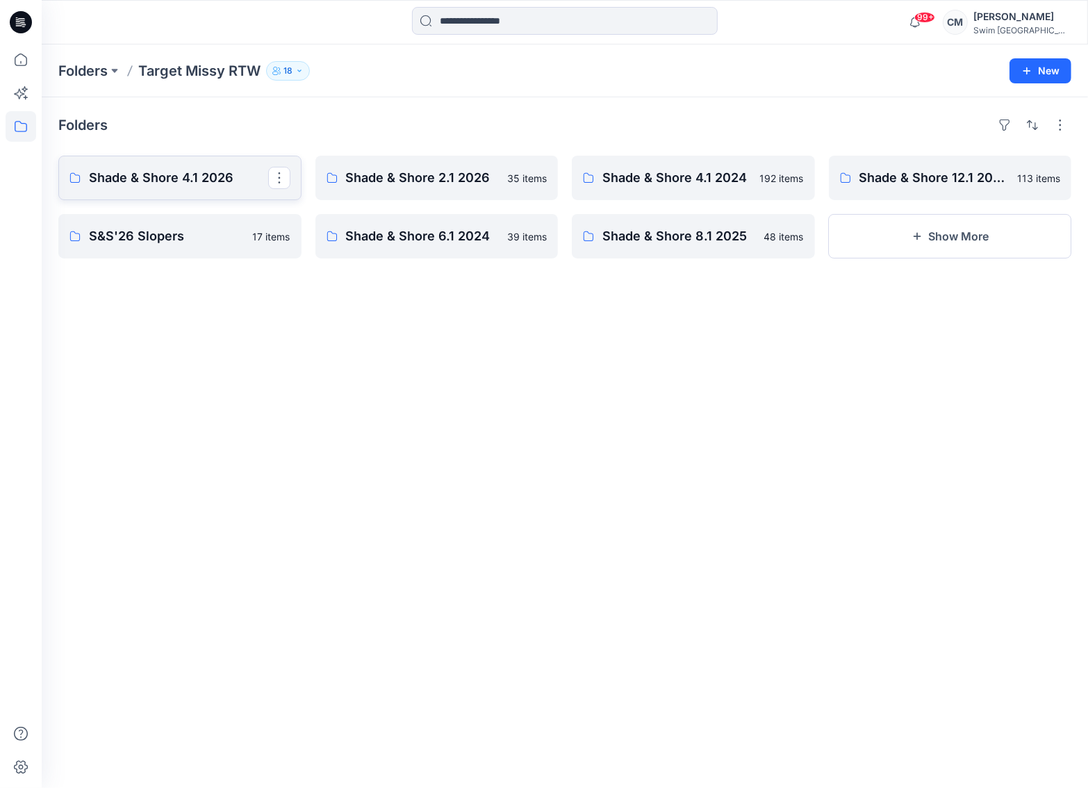
click at [216, 171] on p "Shade & Shore 4.1 2026" at bounding box center [178, 177] width 179 height 19
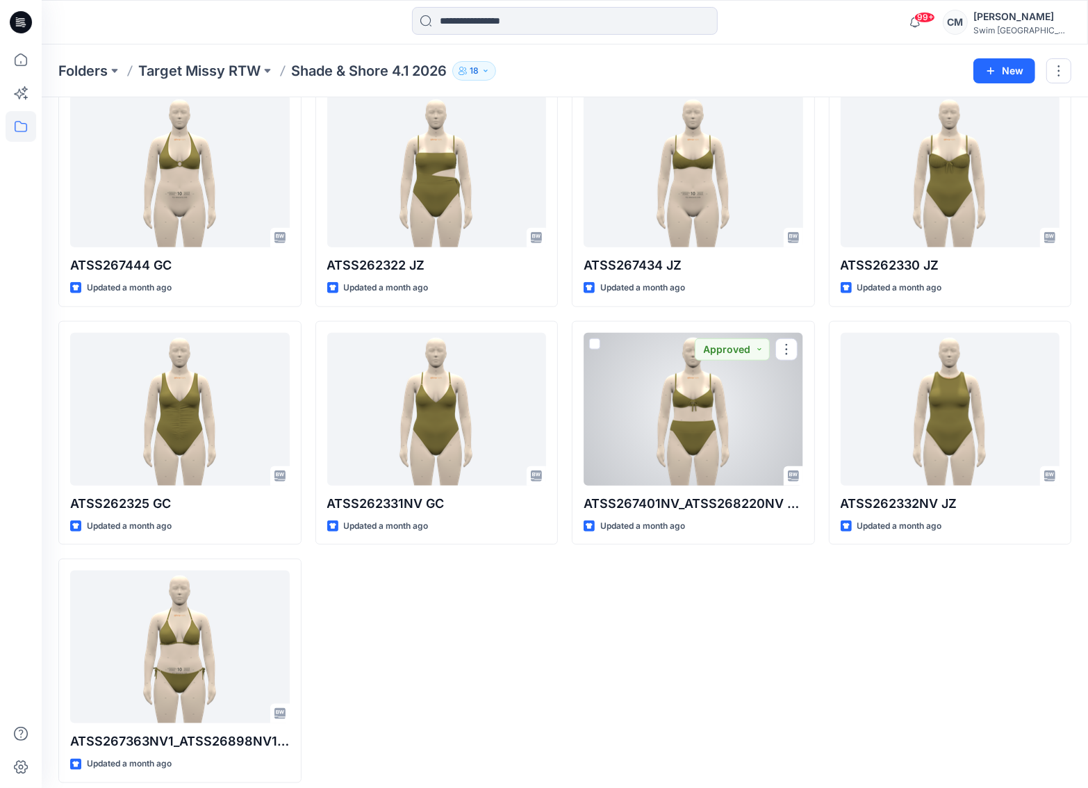
scroll to position [1026, 0]
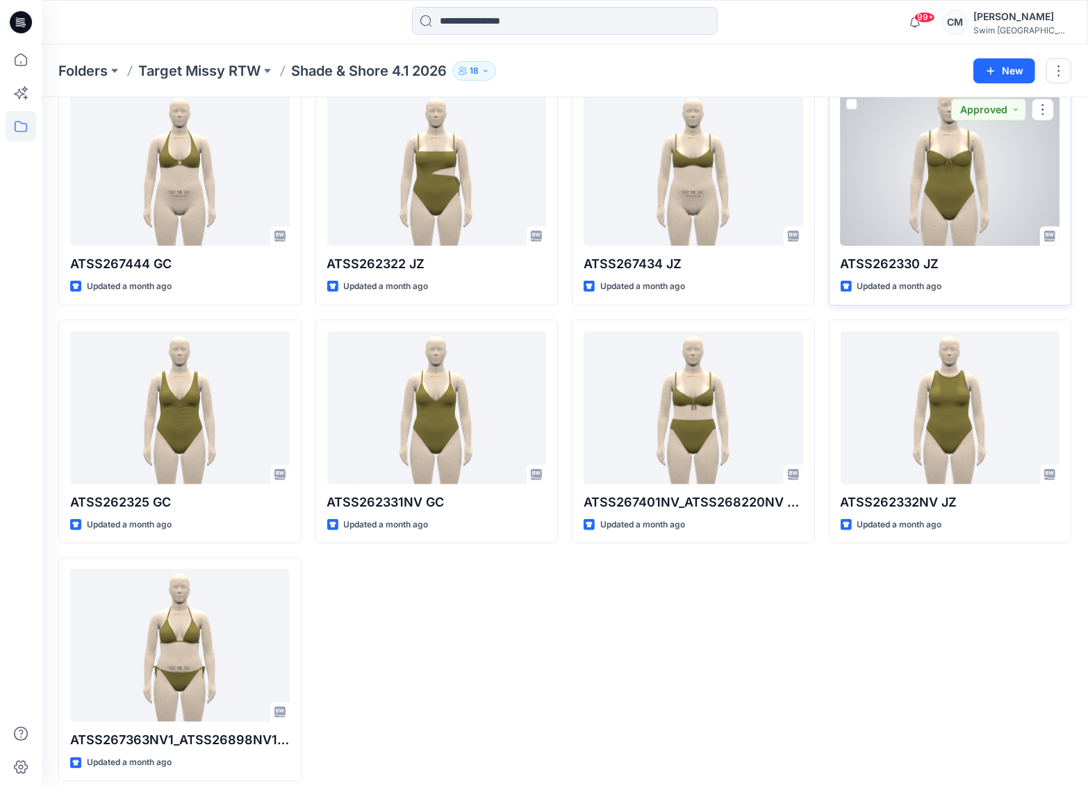
click at [963, 208] on div at bounding box center [951, 169] width 220 height 153
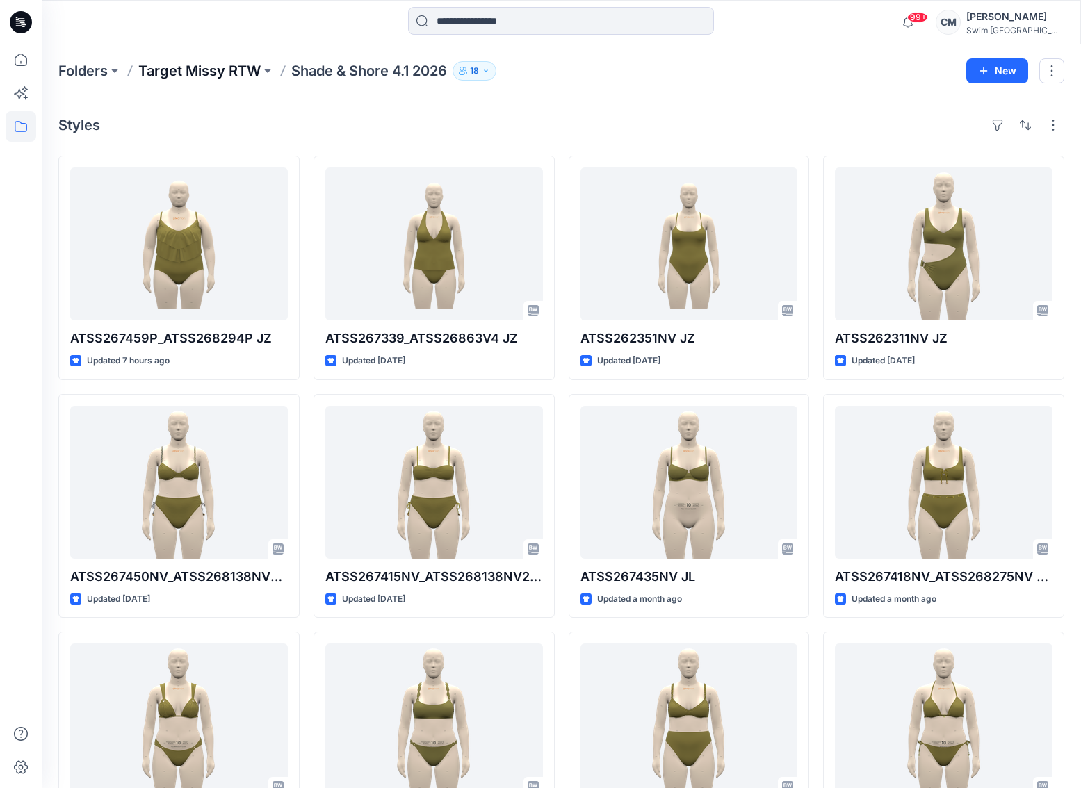
click at [233, 75] on p "Target Missy RTW" at bounding box center [199, 70] width 122 height 19
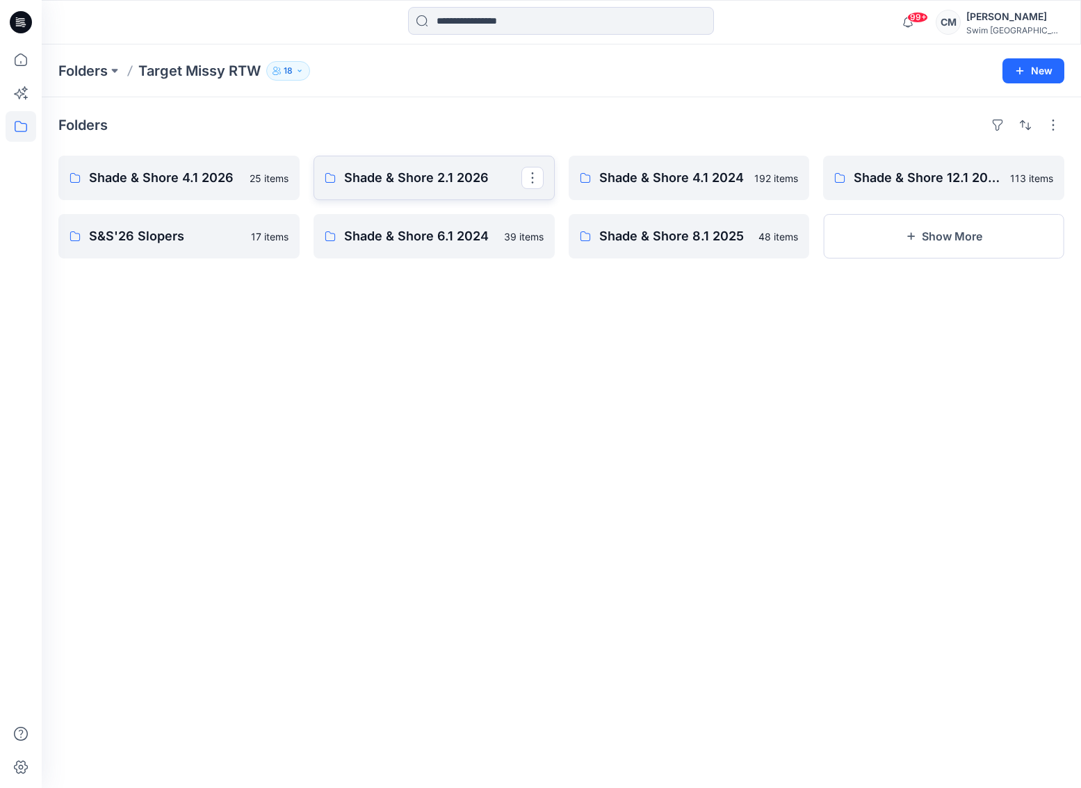
click at [434, 161] on link "Shade & Shore 2.1 2026" at bounding box center [433, 178] width 241 height 44
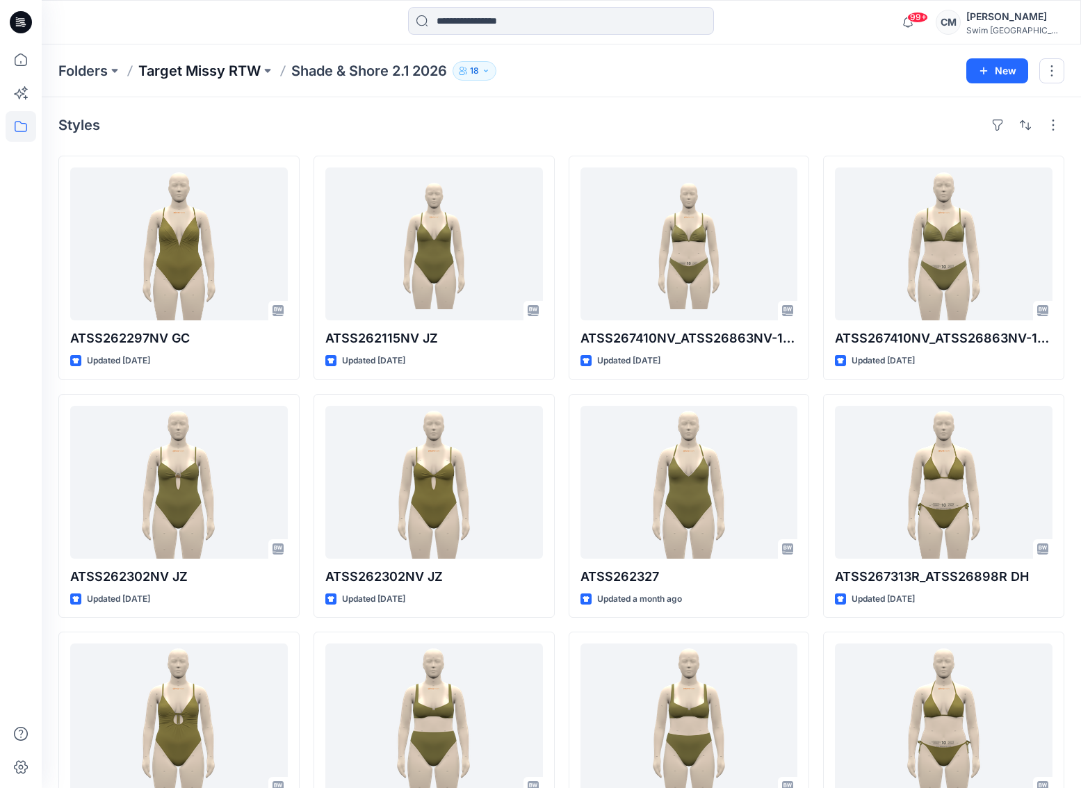
click at [230, 69] on p "Target Missy RTW" at bounding box center [199, 70] width 122 height 19
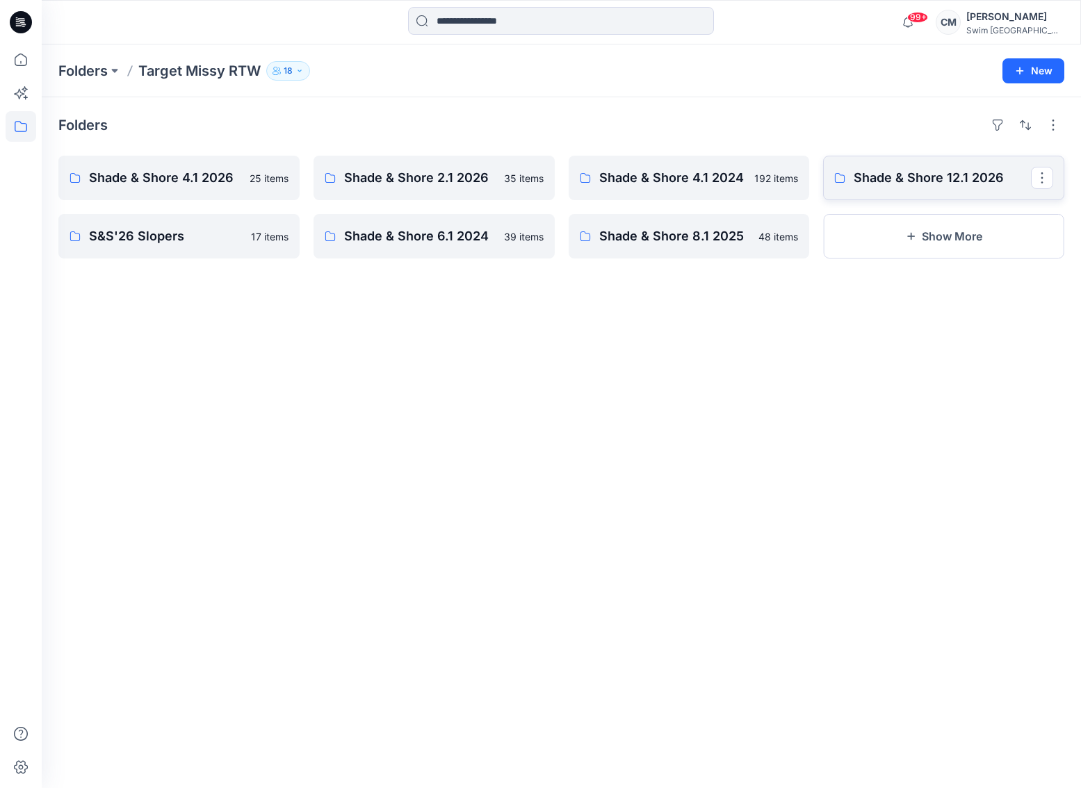
click at [851, 174] on link "Shade & Shore 12.1 2026" at bounding box center [943, 178] width 241 height 44
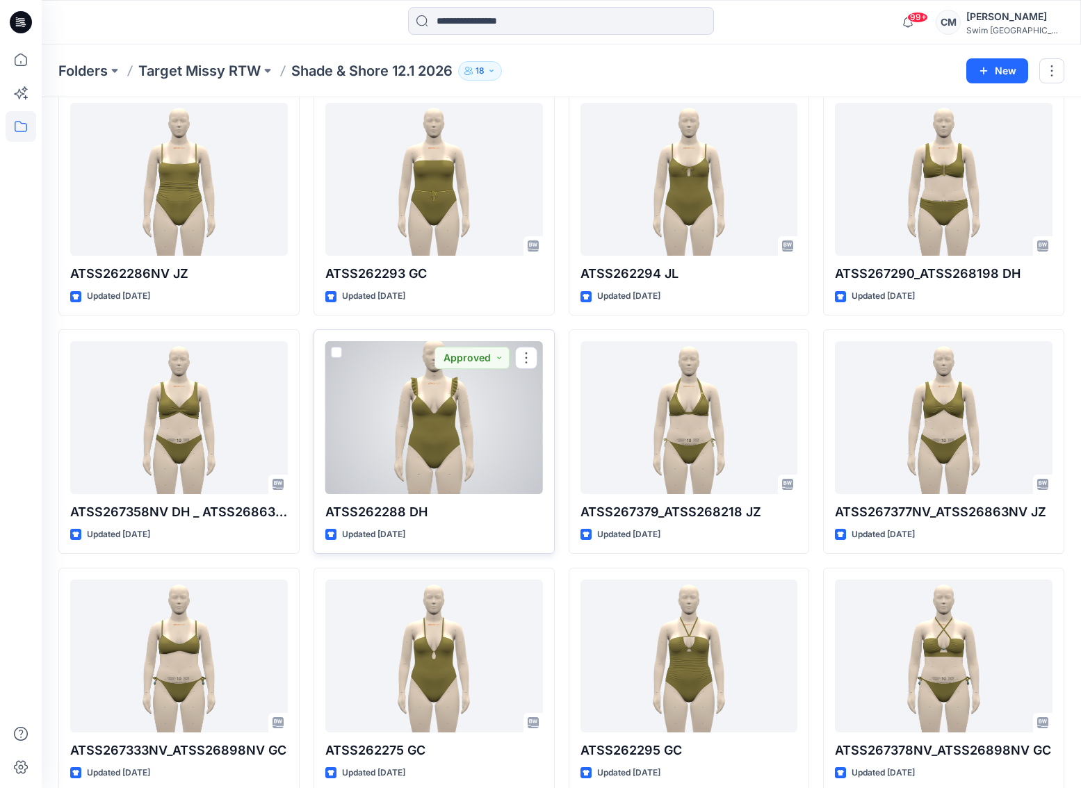
scroll to position [2482, 0]
